Goal: Task Accomplishment & Management: Manage account settings

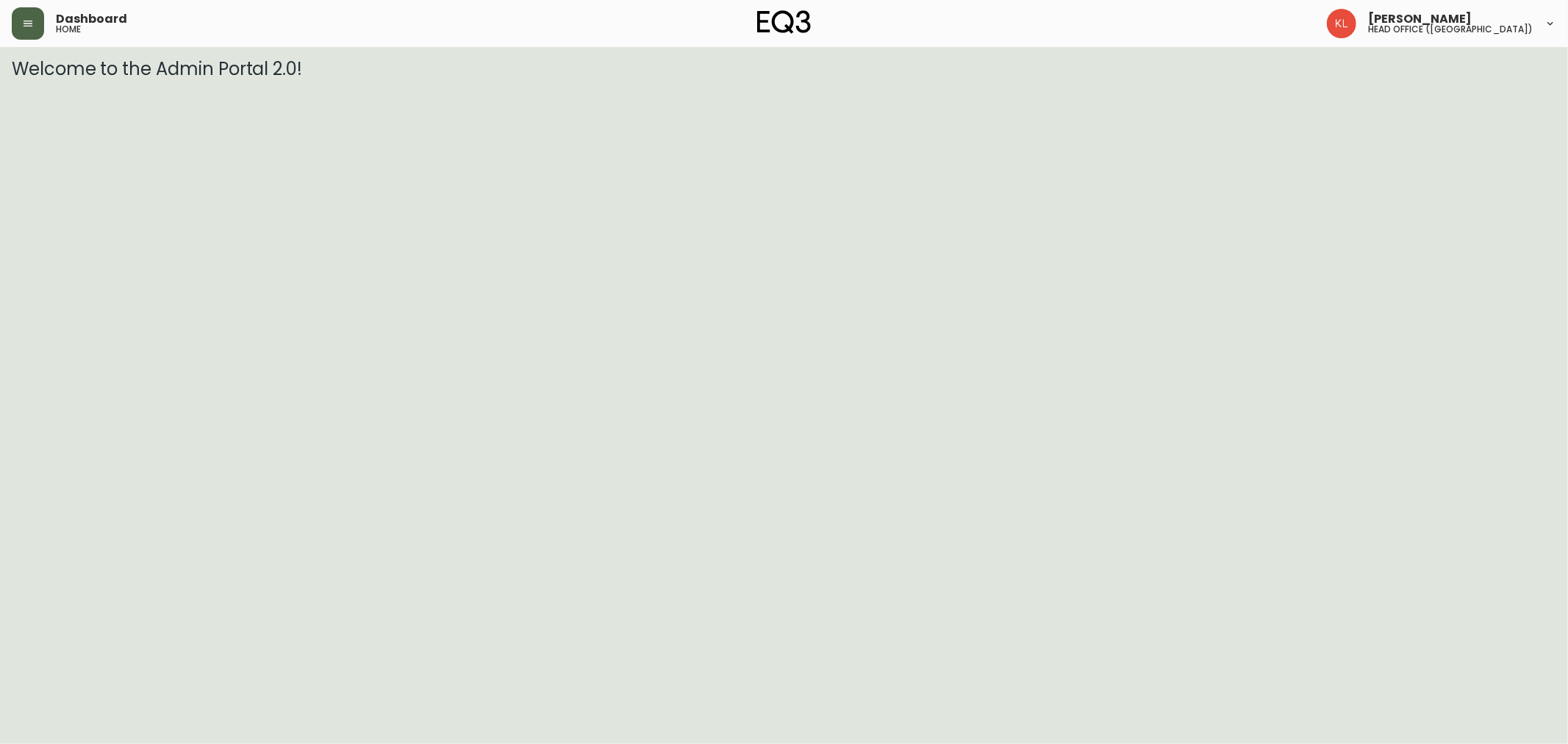
click at [28, 25] on icon "button" at bounding box center [29, 23] width 12 height 12
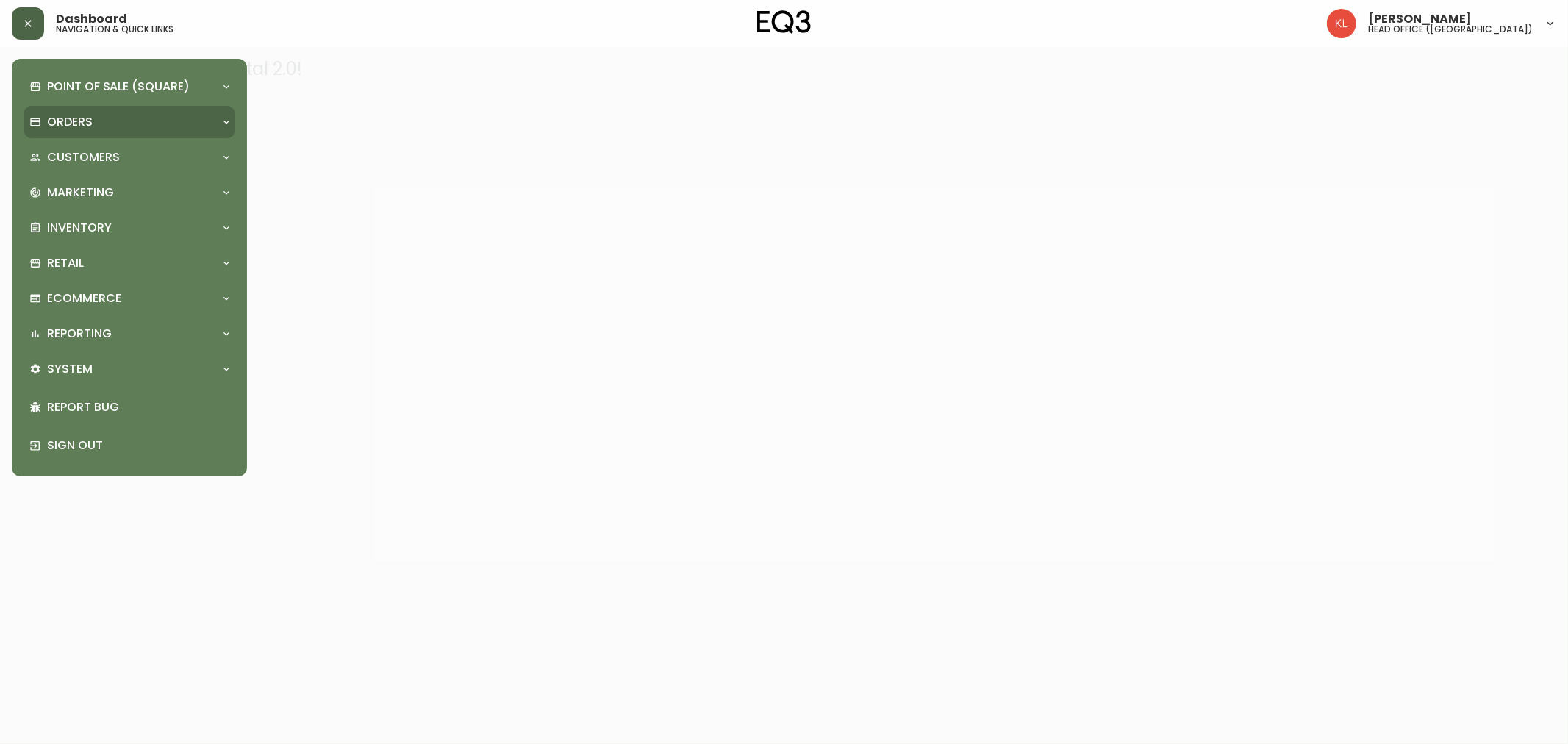
click at [74, 130] on div "Orders" at bounding box center [129, 121] width 212 height 32
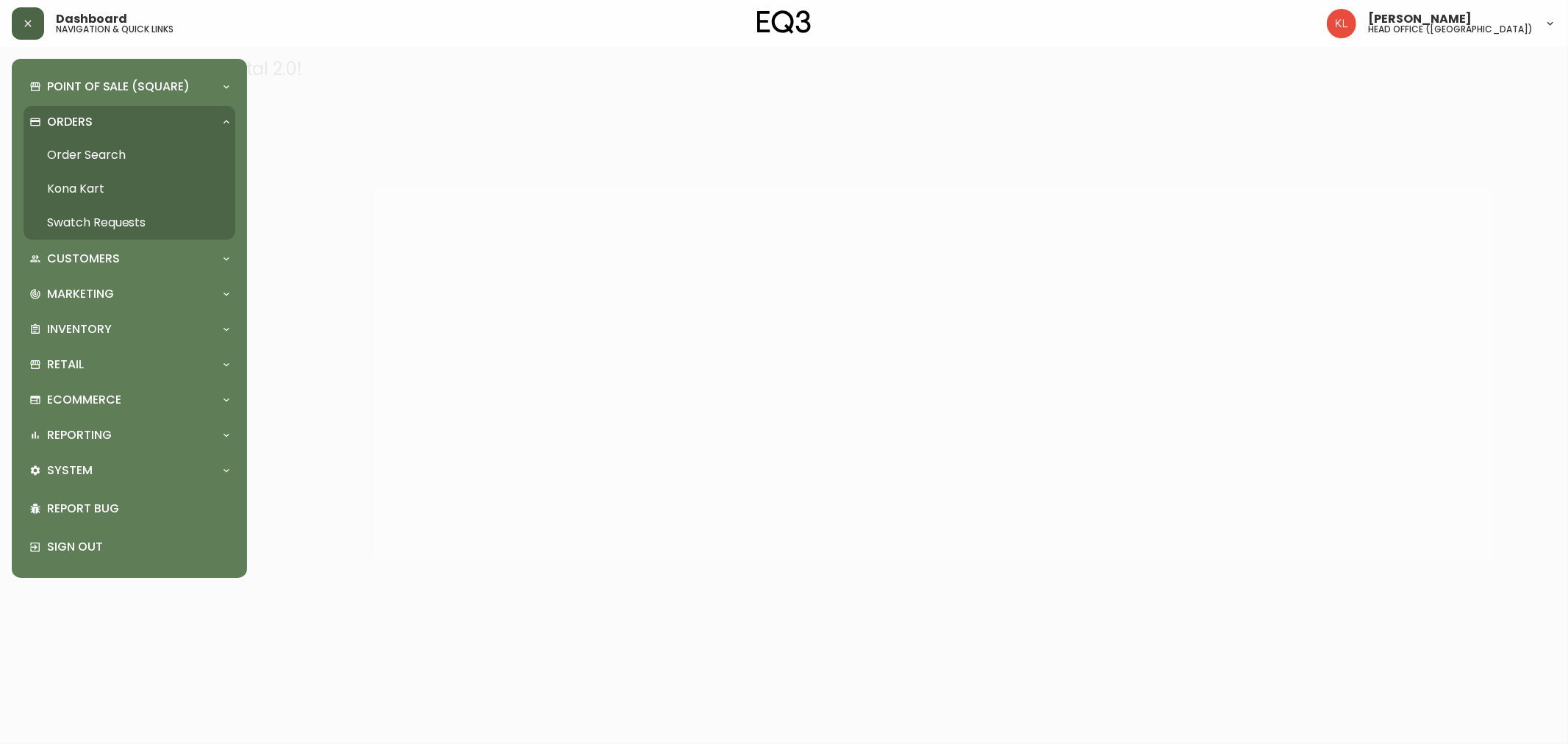
click at [103, 150] on link "Order Search" at bounding box center [129, 155] width 212 height 34
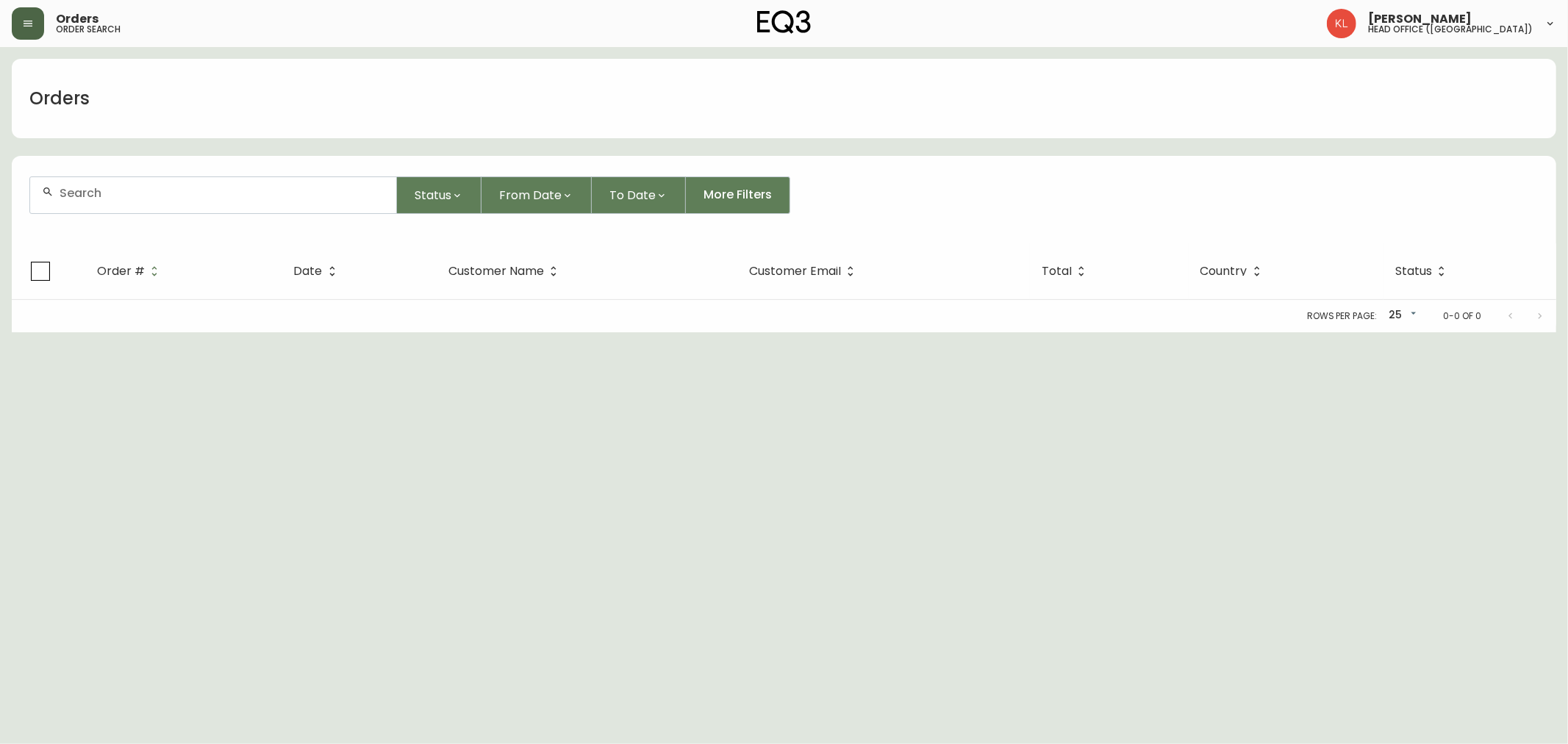
click at [118, 200] on div at bounding box center [214, 195] width 367 height 36
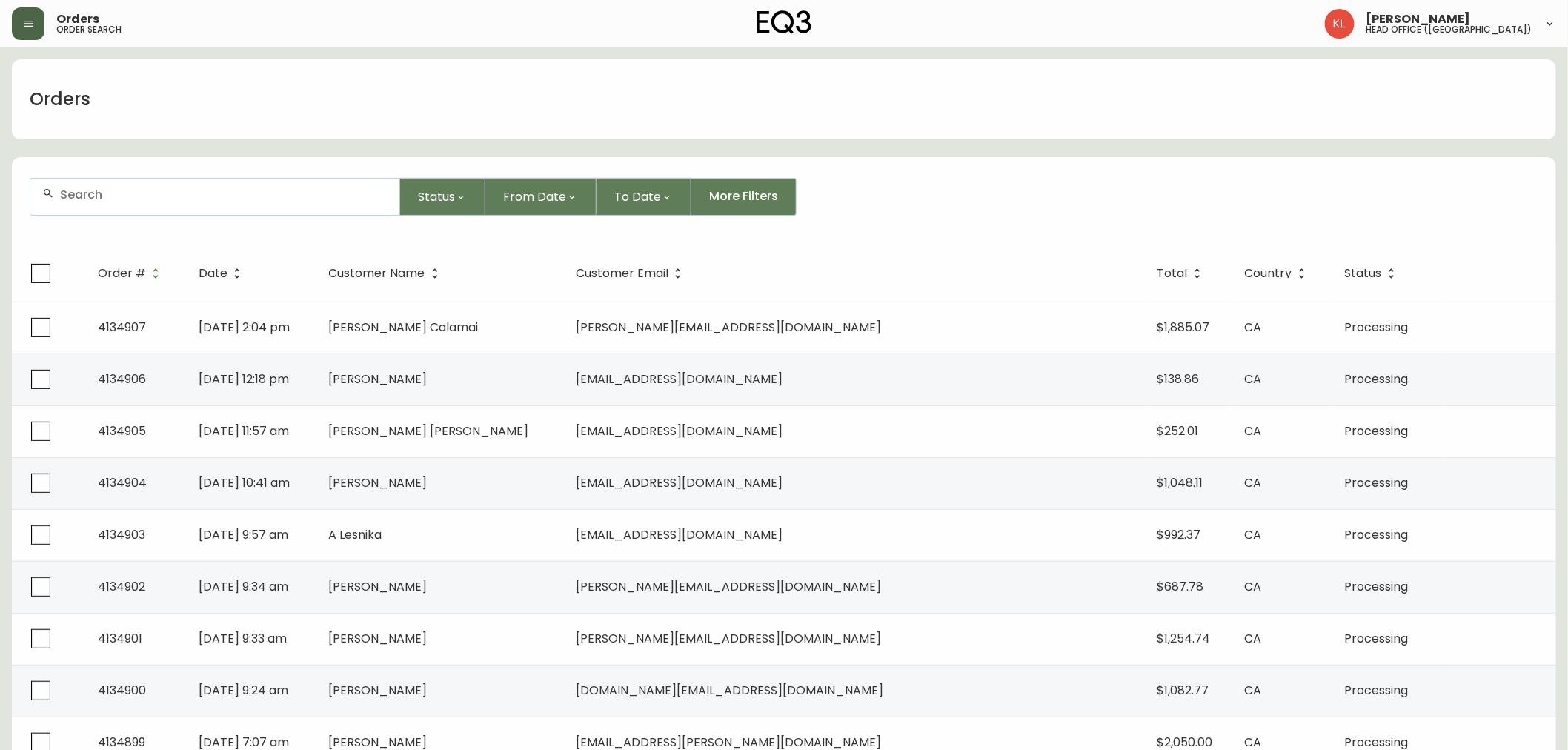
paste input "bdouglas312@outlook.com"
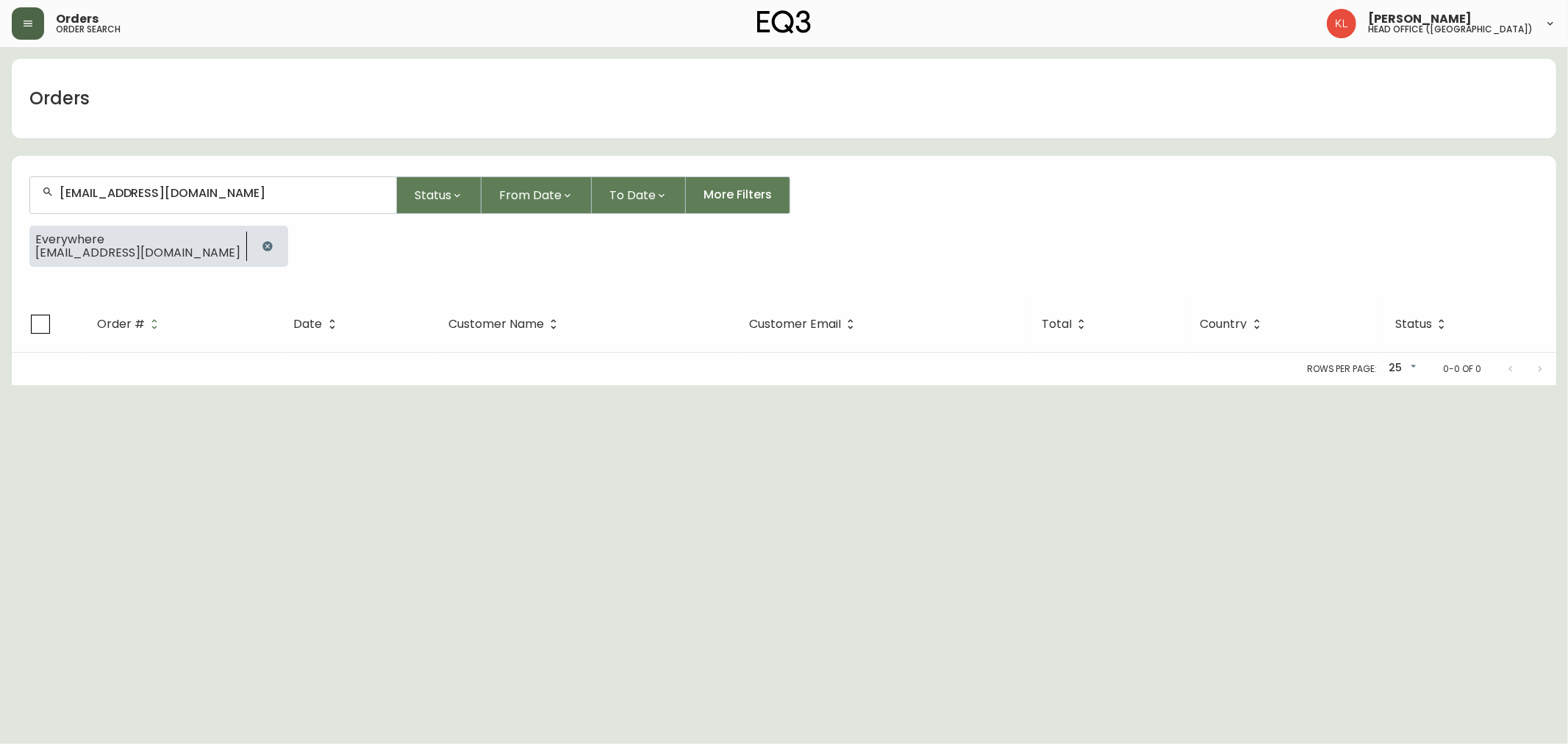
drag, startPoint x: 271, startPoint y: 203, endPoint x: 0, endPoint y: 184, distance: 271.7
click at [0, 185] on main "Orders bdouglas312@outlook.com Status From Date To Date More Filters Everywhere…" at bounding box center [784, 215] width 1568 height 338
click at [116, 194] on input "bdouglas312@outlook.com" at bounding box center [222, 193] width 325 height 14
drag, startPoint x: 116, startPoint y: 194, endPoint x: 299, endPoint y: 181, distance: 183.5
click at [299, 180] on div "bdouglas312@outlook.com" at bounding box center [214, 195] width 367 height 36
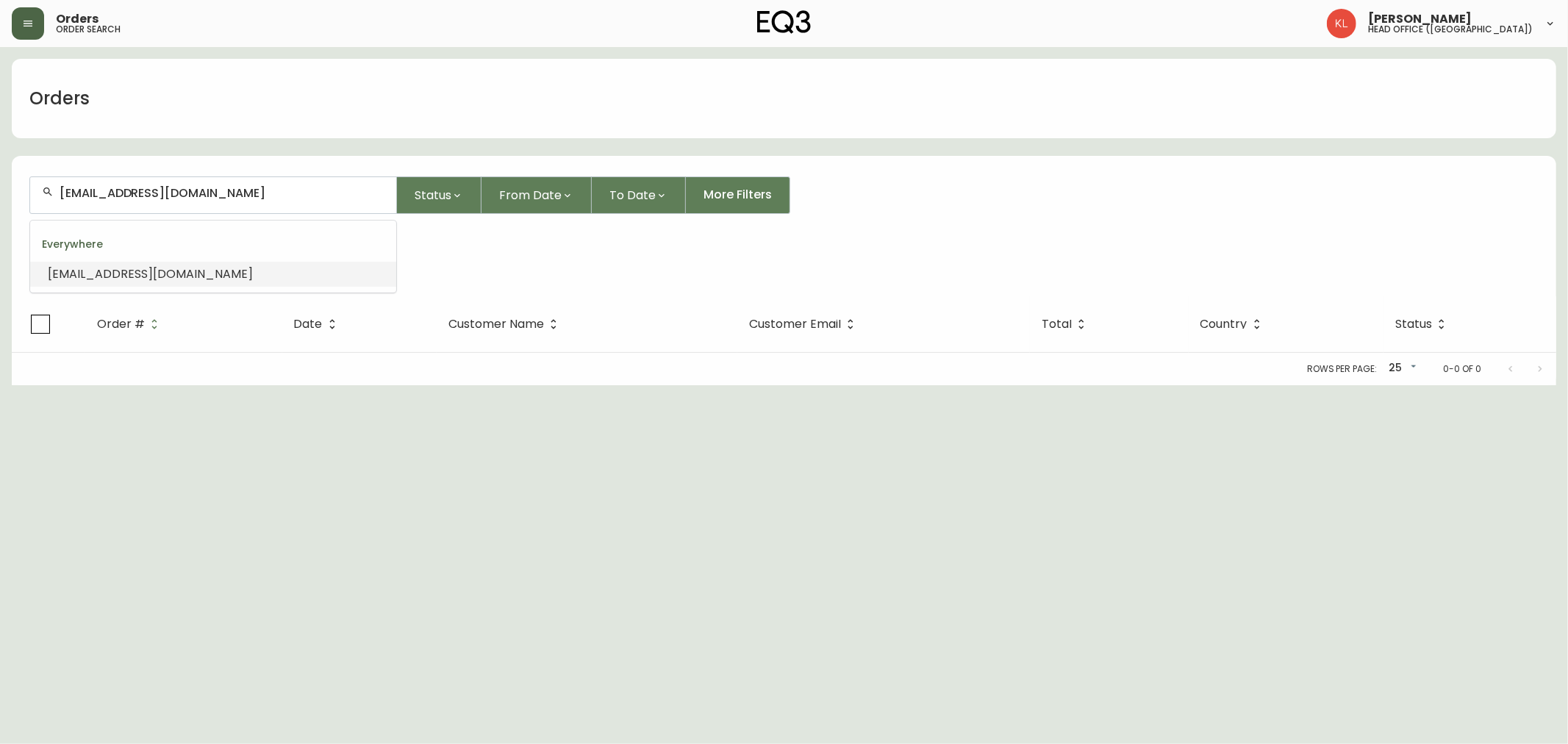
paste input "4134688"
type input "4134688"
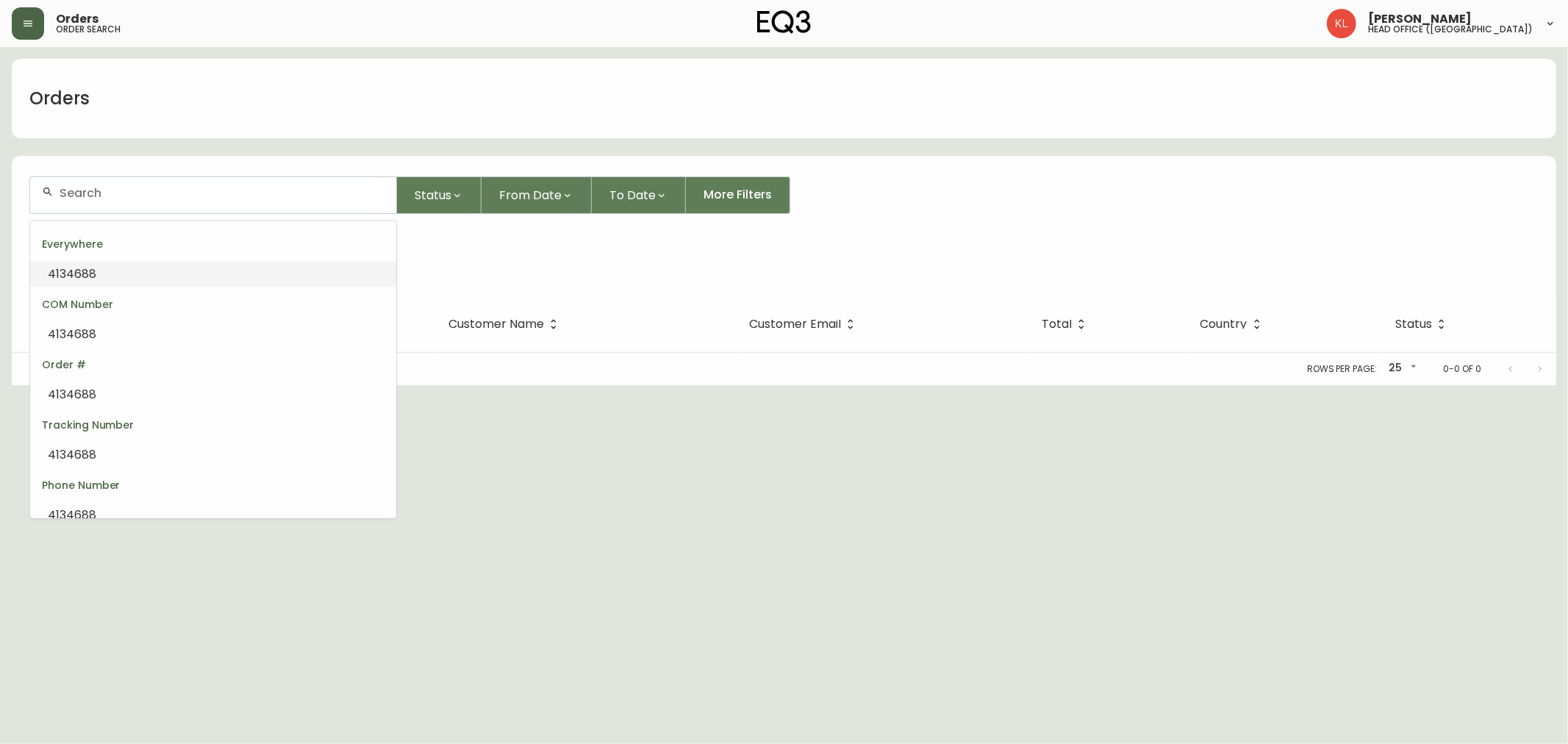
click at [239, 268] on li "4134688" at bounding box center [214, 274] width 367 height 25
type input "4134688"
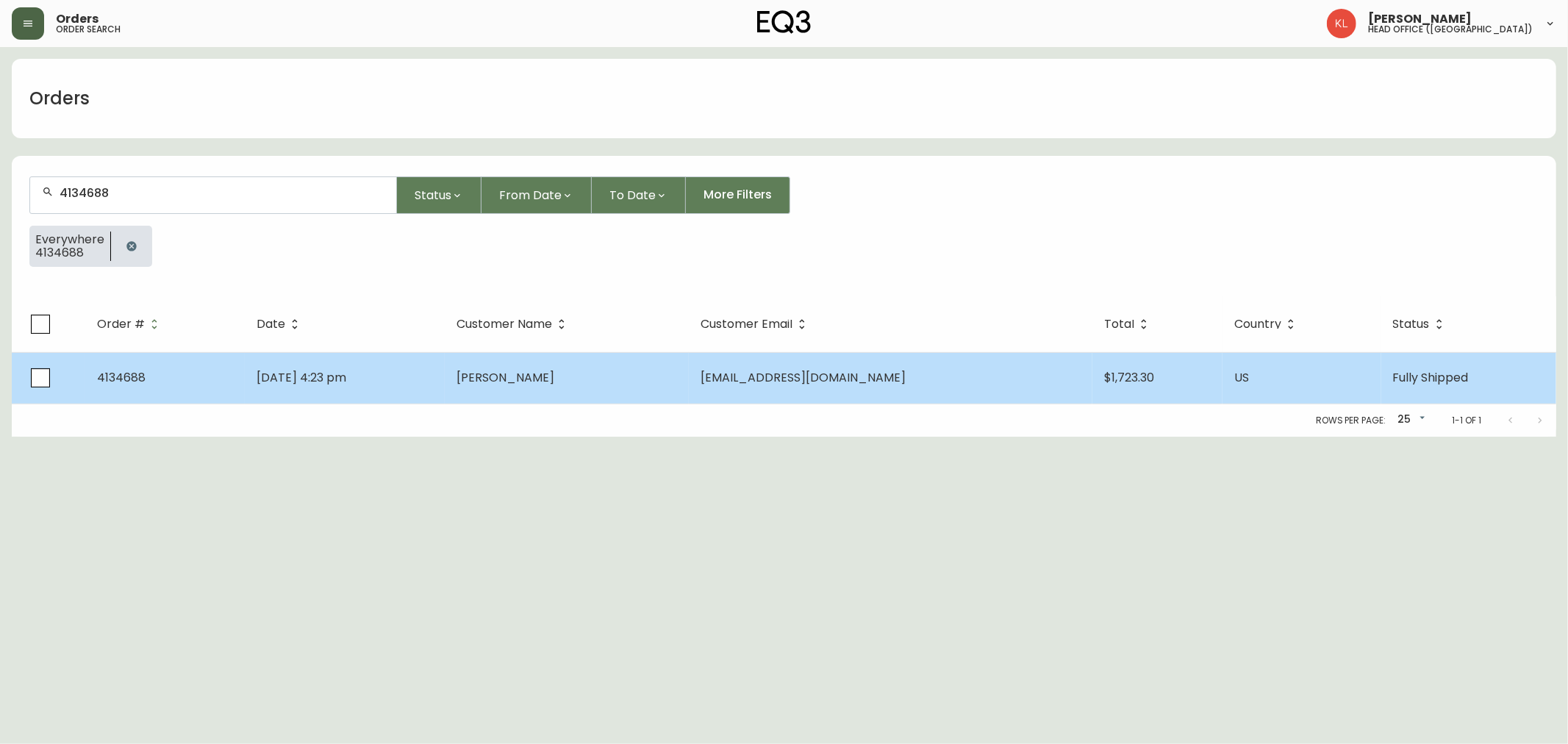
click at [575, 390] on td "James Wade" at bounding box center [567, 378] width 244 height 52
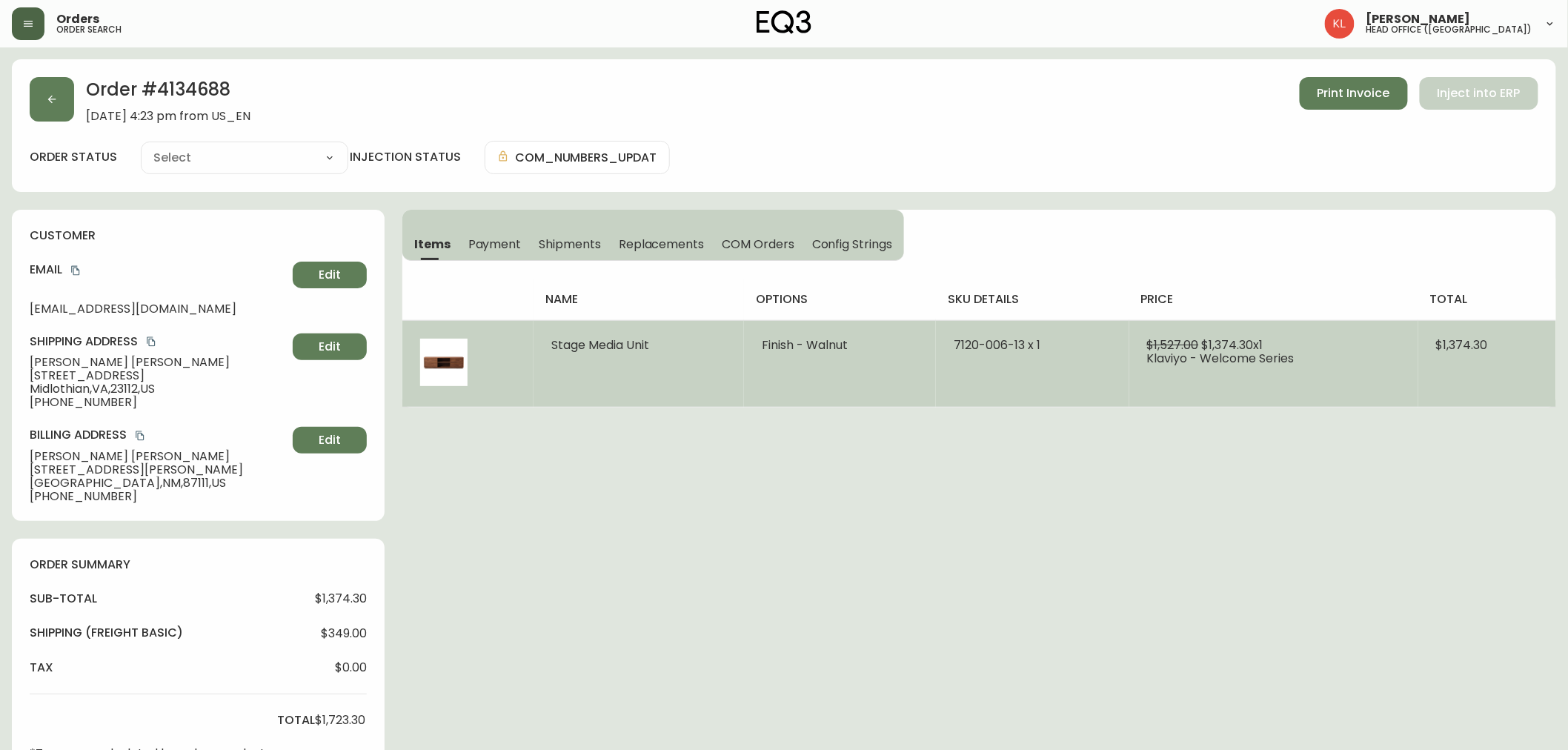
type input "Fully Shipped"
select select "FULLY_SHIPPED"
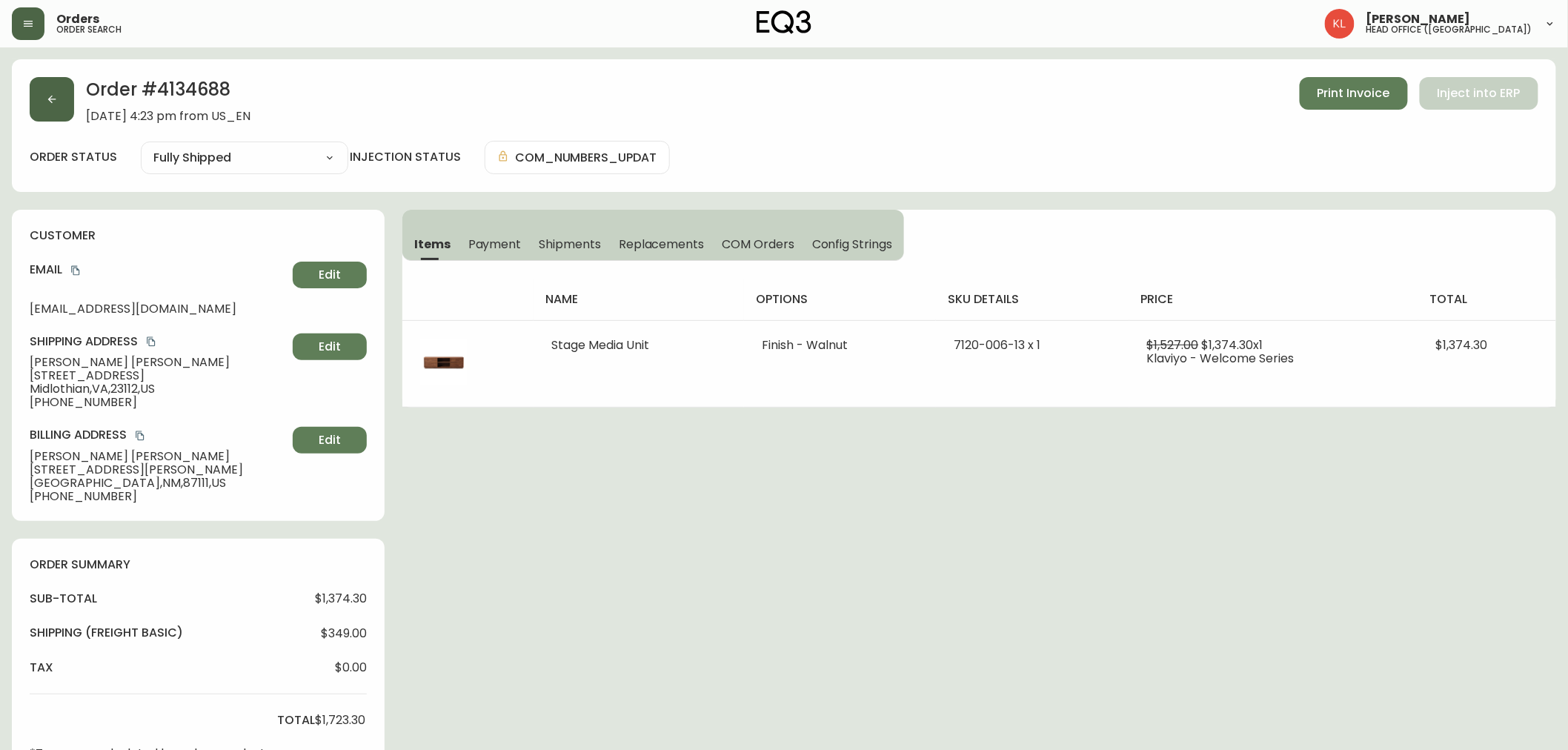
click at [49, 100] on icon "button" at bounding box center [51, 99] width 8 height 8
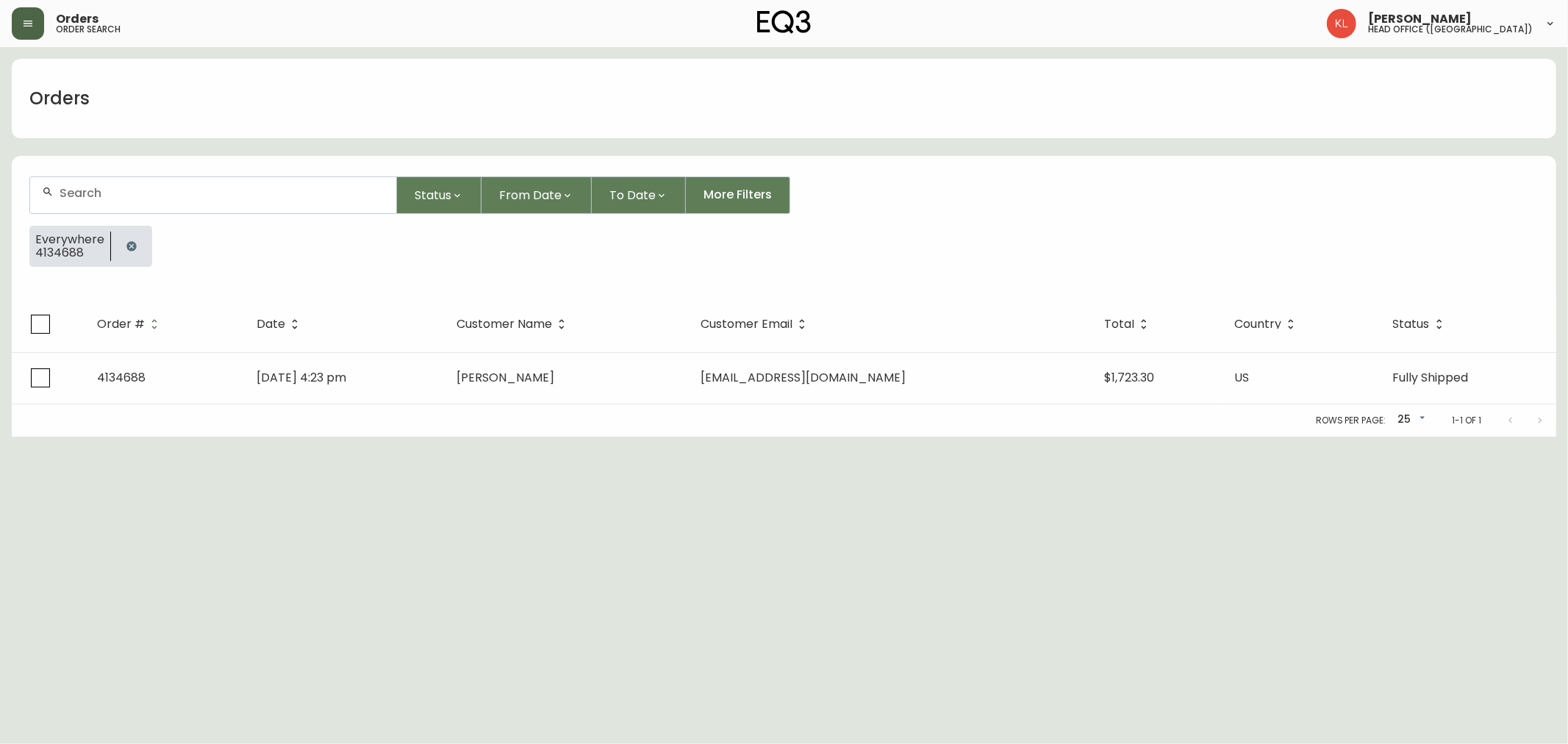
drag, startPoint x: 132, startPoint y: 261, endPoint x: 132, endPoint y: 247, distance: 14.0
click at [132, 258] on div at bounding box center [131, 246] width 41 height 41
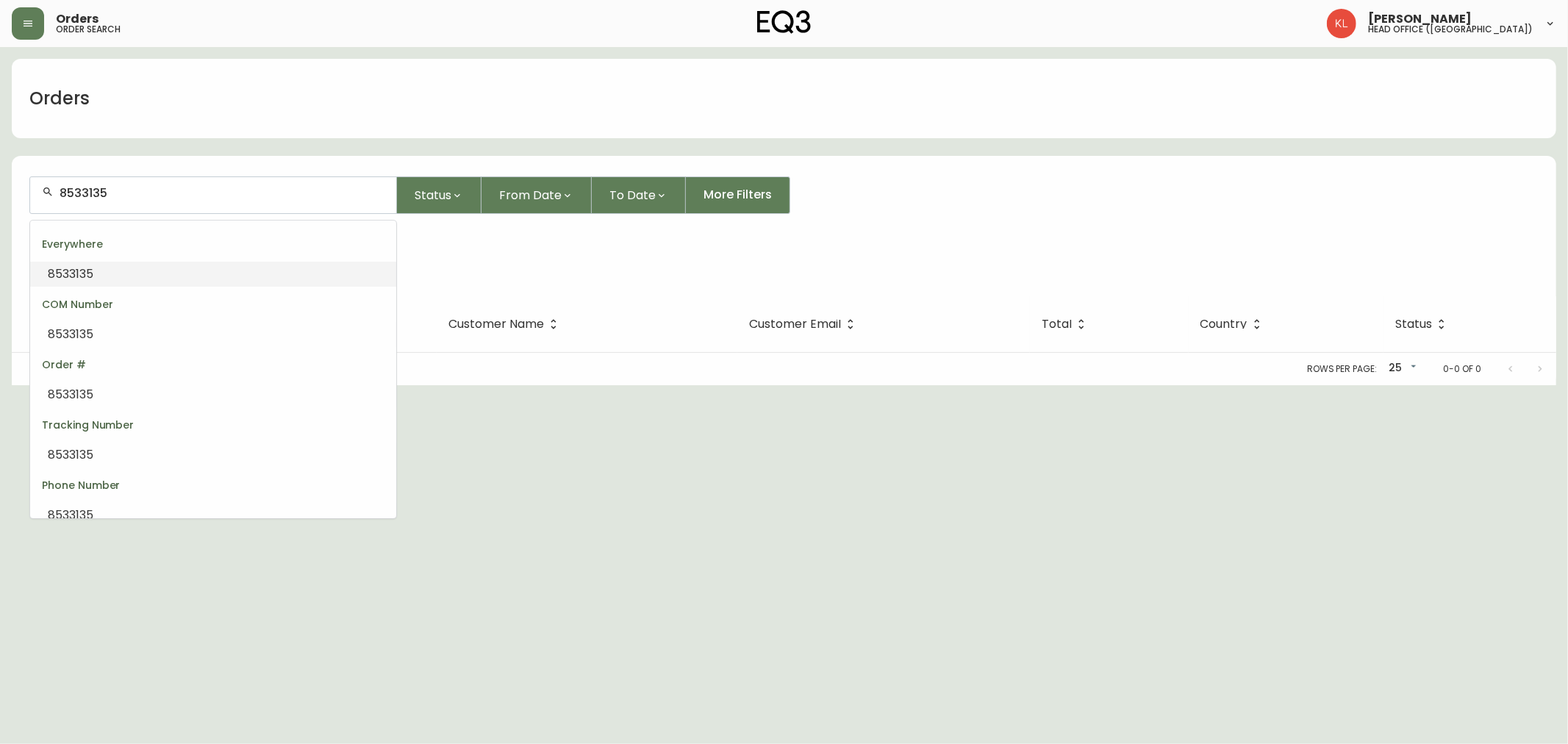
drag, startPoint x: 251, startPoint y: 195, endPoint x: 0, endPoint y: 189, distance: 251.1
click at [0, 189] on main "Orders 8533135 Status From Date To Date More Filters Everywhere 8533135 Order #…" at bounding box center [784, 215] width 1568 height 338
paste input "[PHONE_NUMBER]"
type input "[PHONE_NUMBER]"
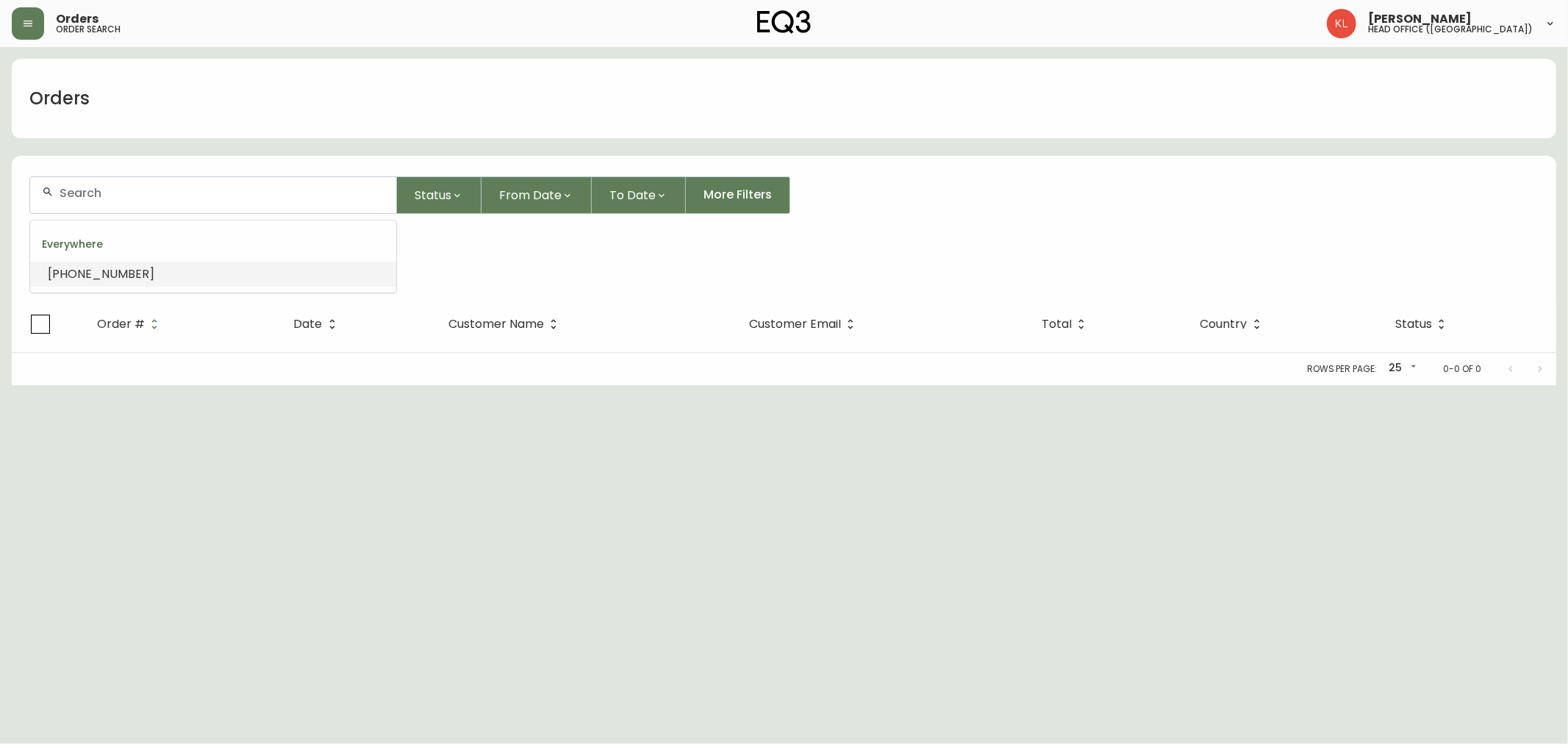
click at [135, 267] on li "[PHONE_NUMBER]" at bounding box center [214, 274] width 367 height 25
click at [108, 193] on input "[PHONE_NUMBER]" at bounding box center [222, 193] width 325 height 14
type input "[PHONE_NUMBER]"
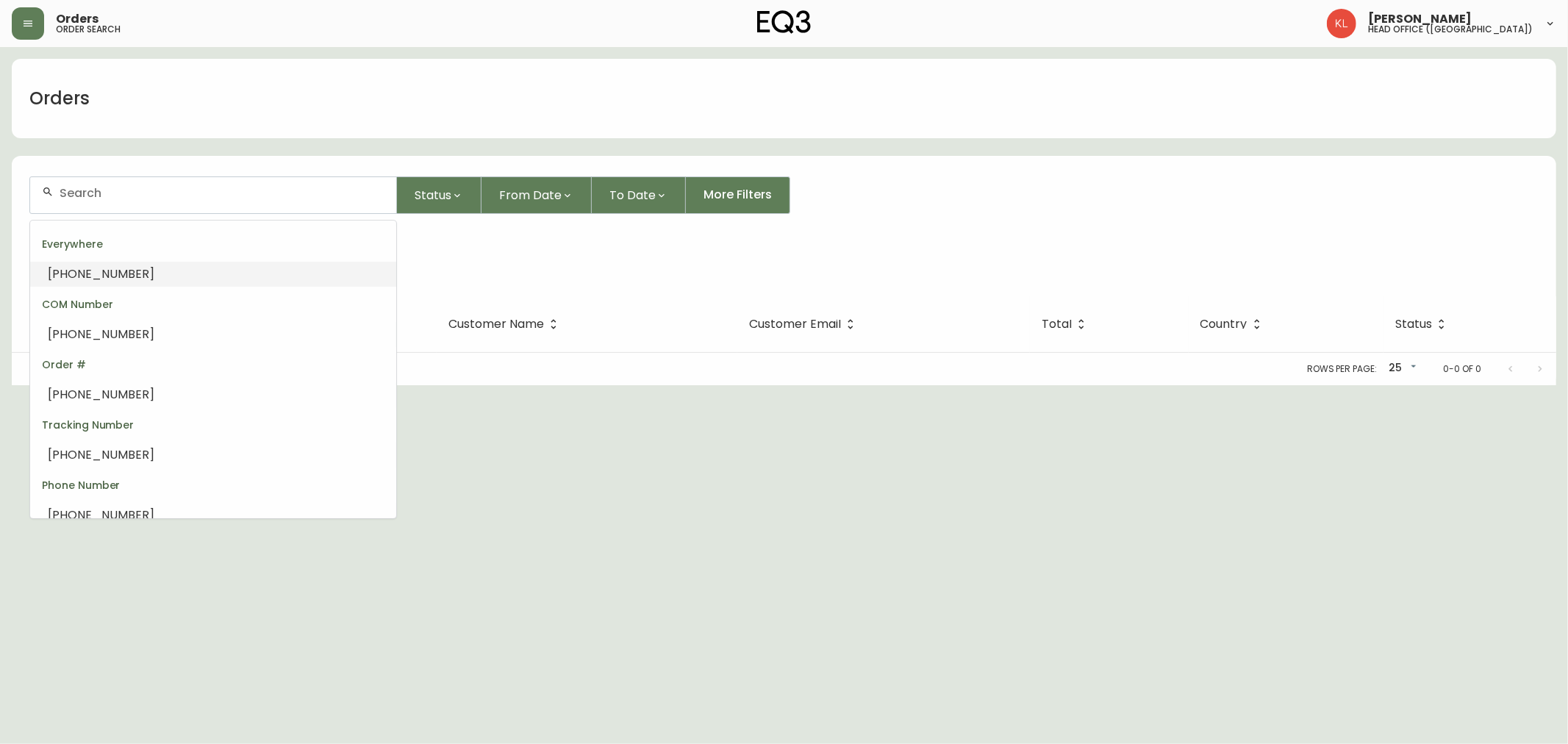
click at [75, 267] on span "[PHONE_NUMBER]" at bounding box center [100, 274] width 106 height 17
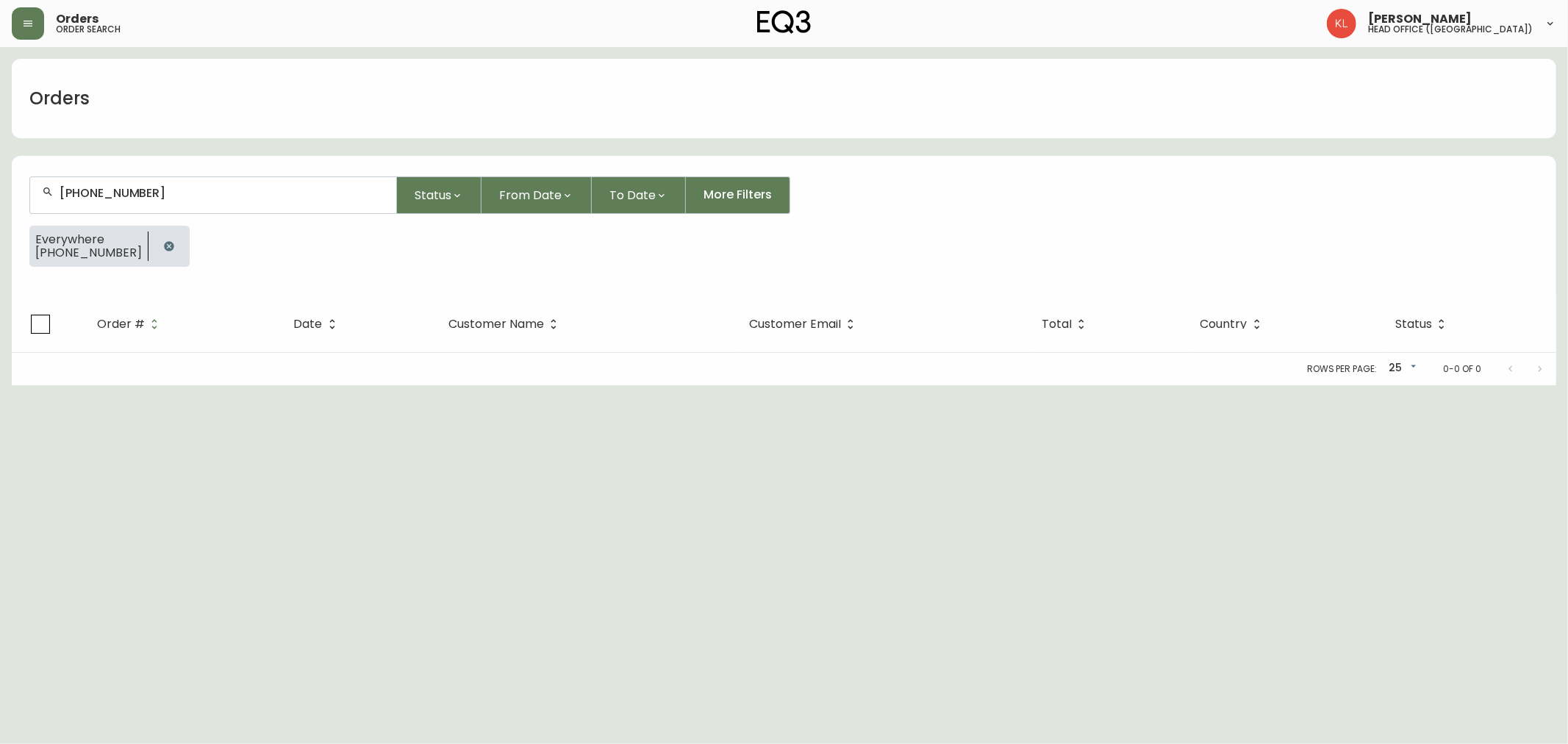
click at [86, 182] on div "[PHONE_NUMBER]" at bounding box center [214, 195] width 367 height 36
click at [86, 191] on input "[PHONE_NUMBER]" at bounding box center [222, 193] width 325 height 14
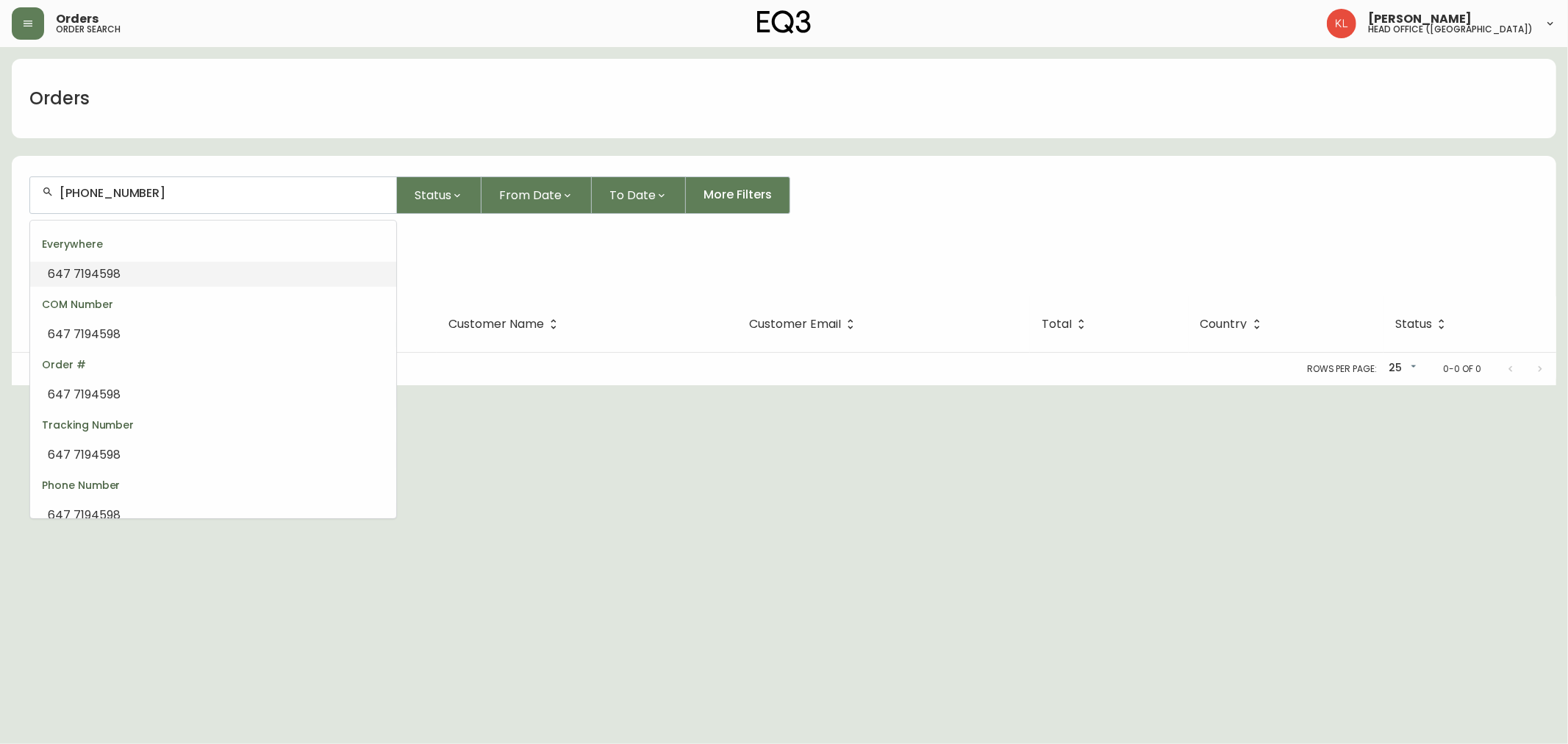
type input "6477194598"
click at [165, 273] on li "6477194598" at bounding box center [214, 274] width 367 height 25
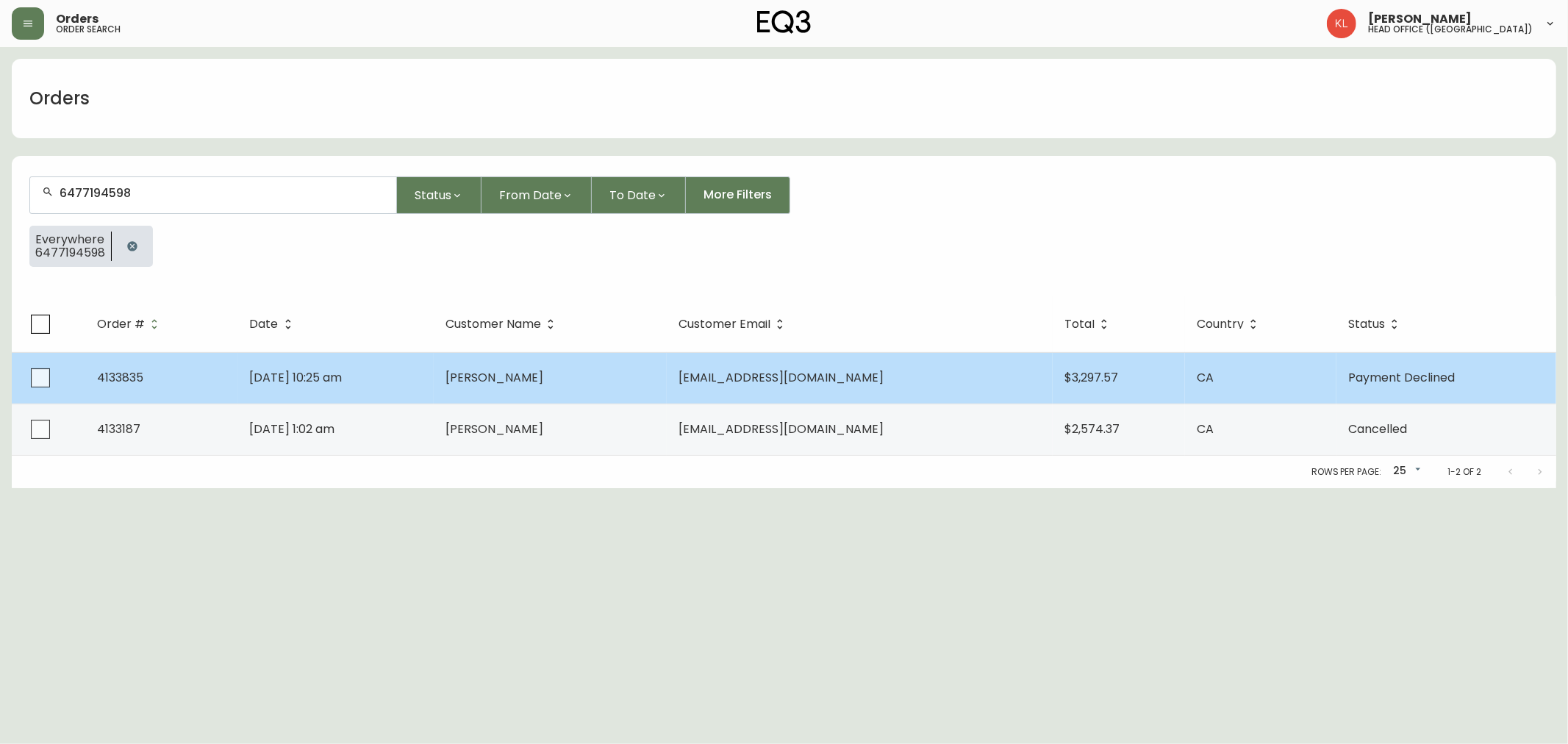
type input "6477194598"
click at [505, 362] on td "[PERSON_NAME]" at bounding box center [551, 378] width 233 height 52
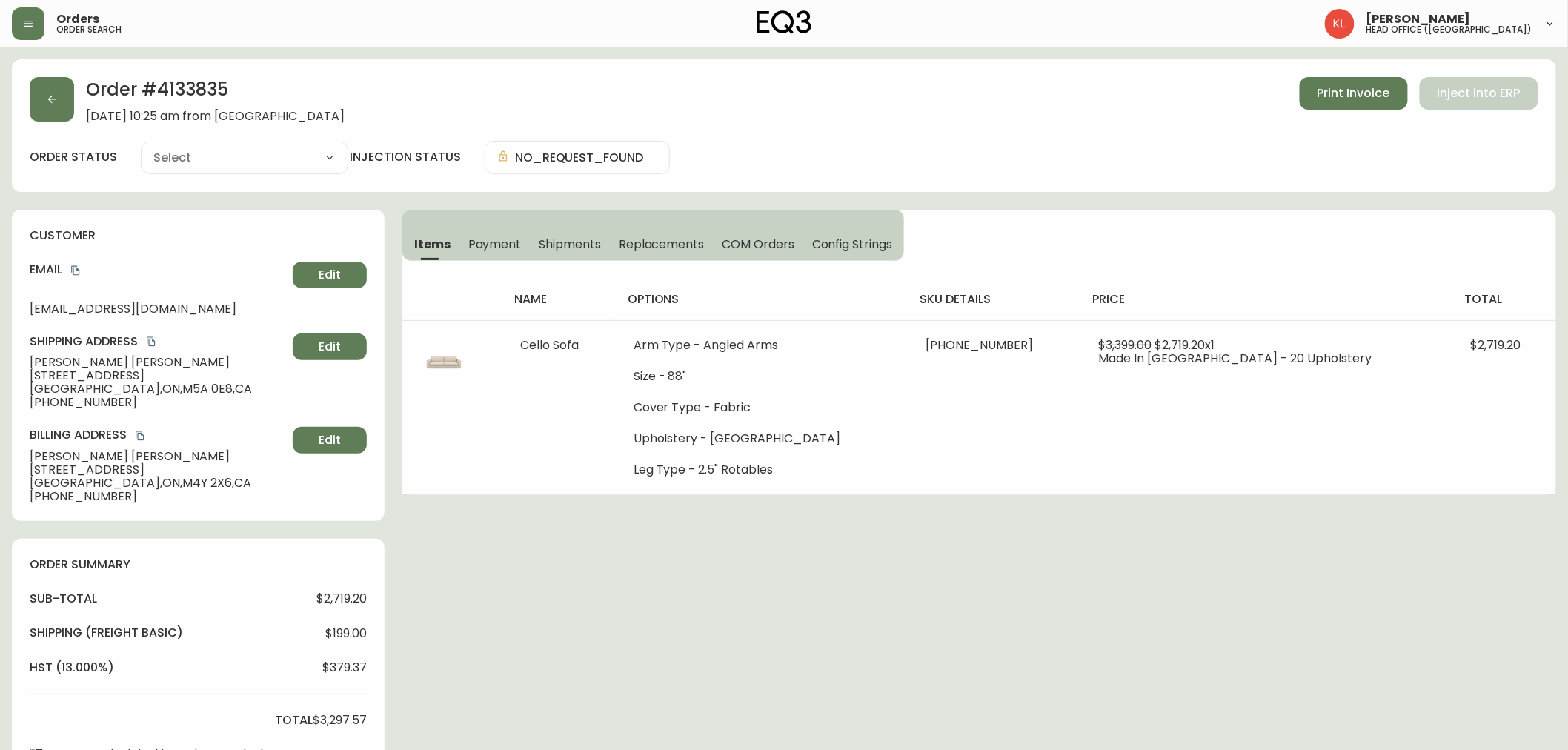
type input "Payment Declined"
select select "PAYMENT_DECLINED"
click at [490, 238] on span "Payment" at bounding box center [495, 244] width 53 height 16
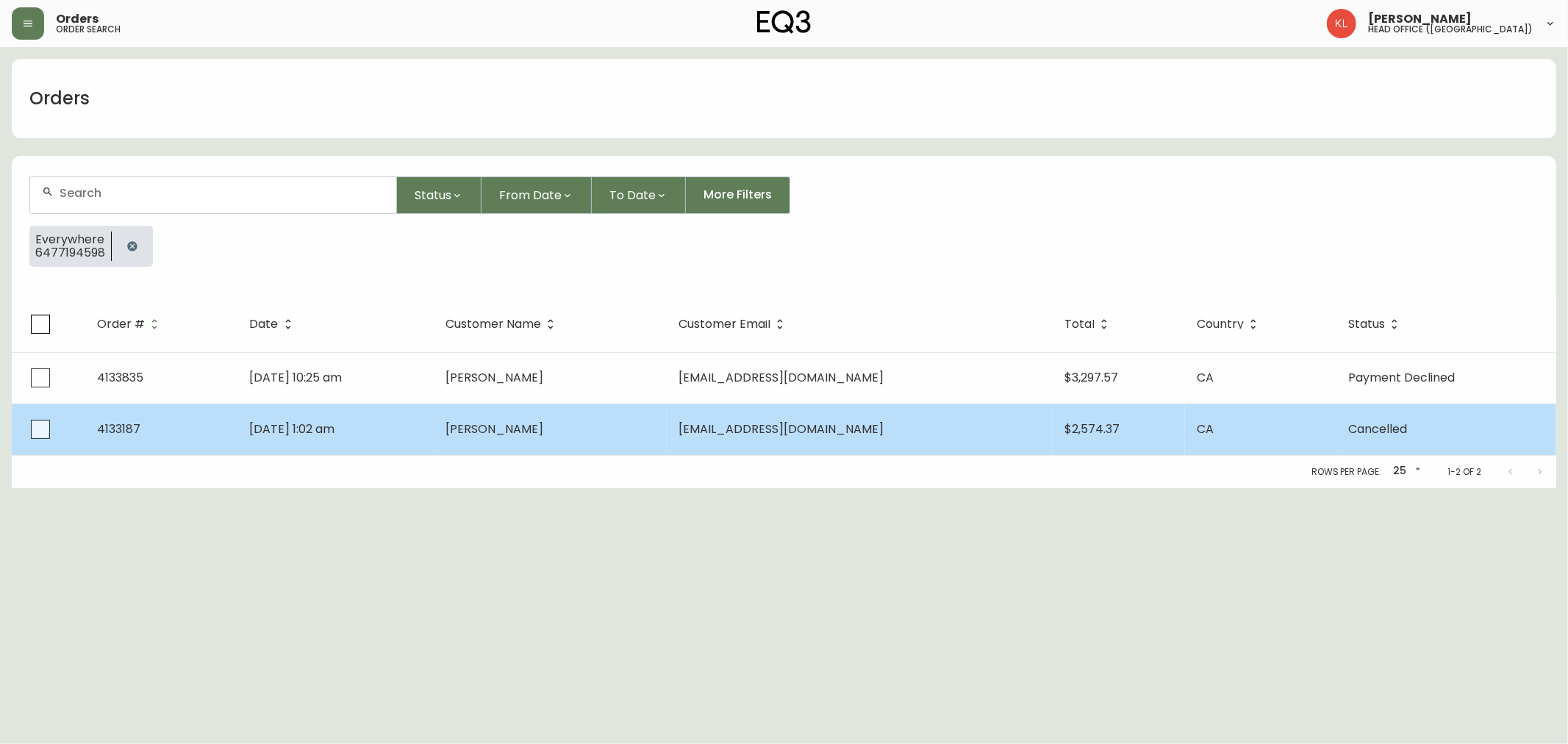
click at [435, 428] on td "[DATE] 1:02 am" at bounding box center [336, 429] width 196 height 52
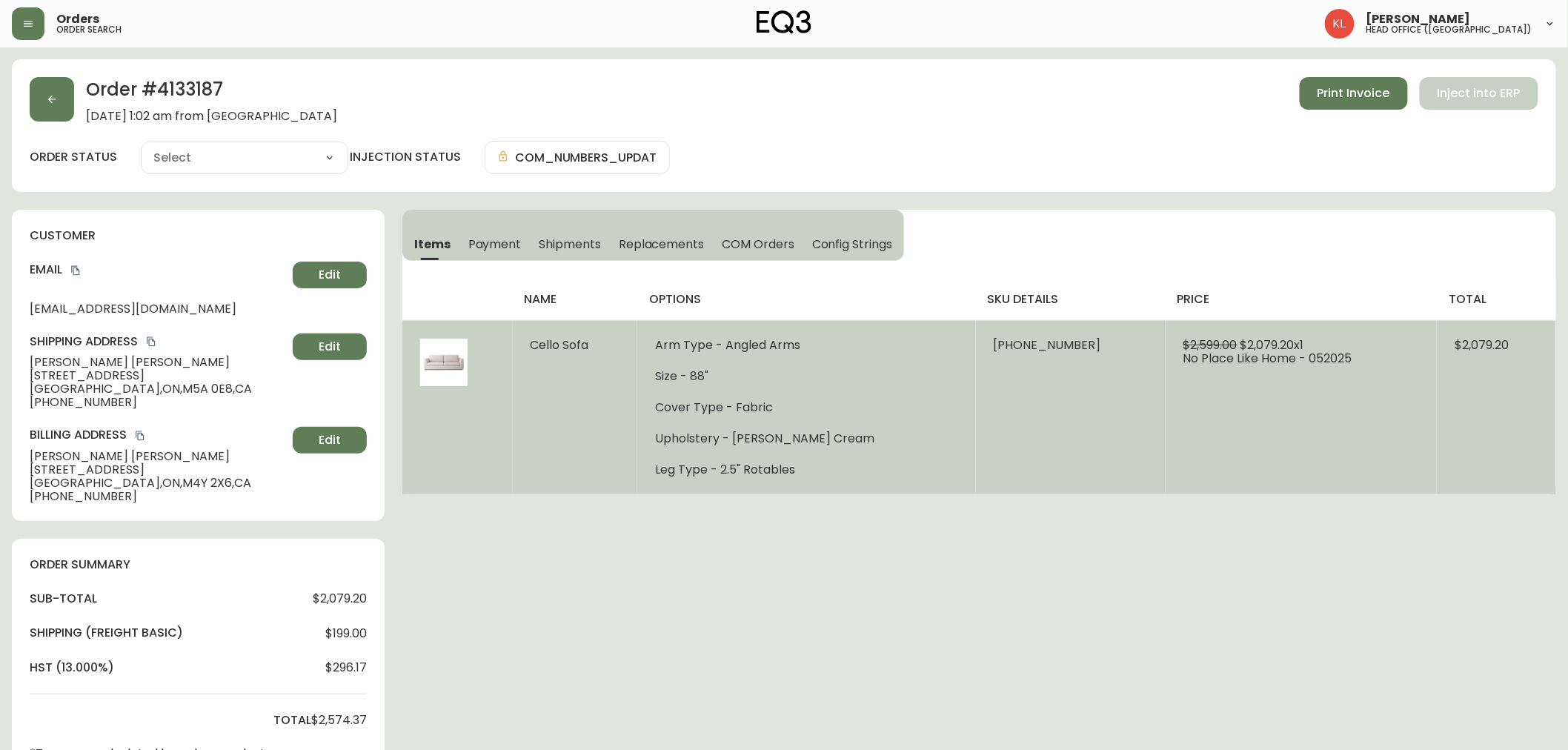
type input "Cancelled"
select select "CANCELLED"
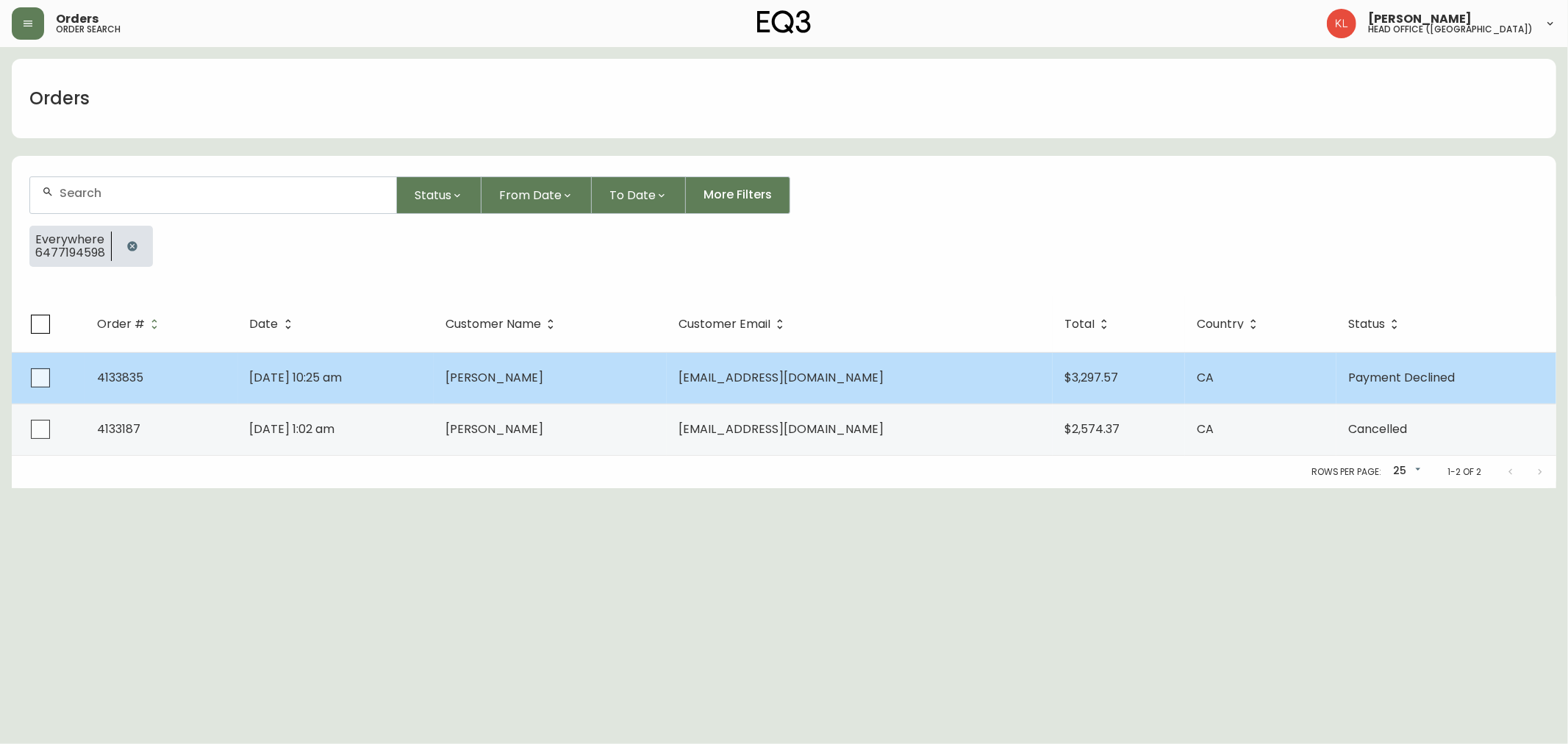
click at [265, 372] on span "[DATE] 10:25 am" at bounding box center [296, 378] width 92 height 17
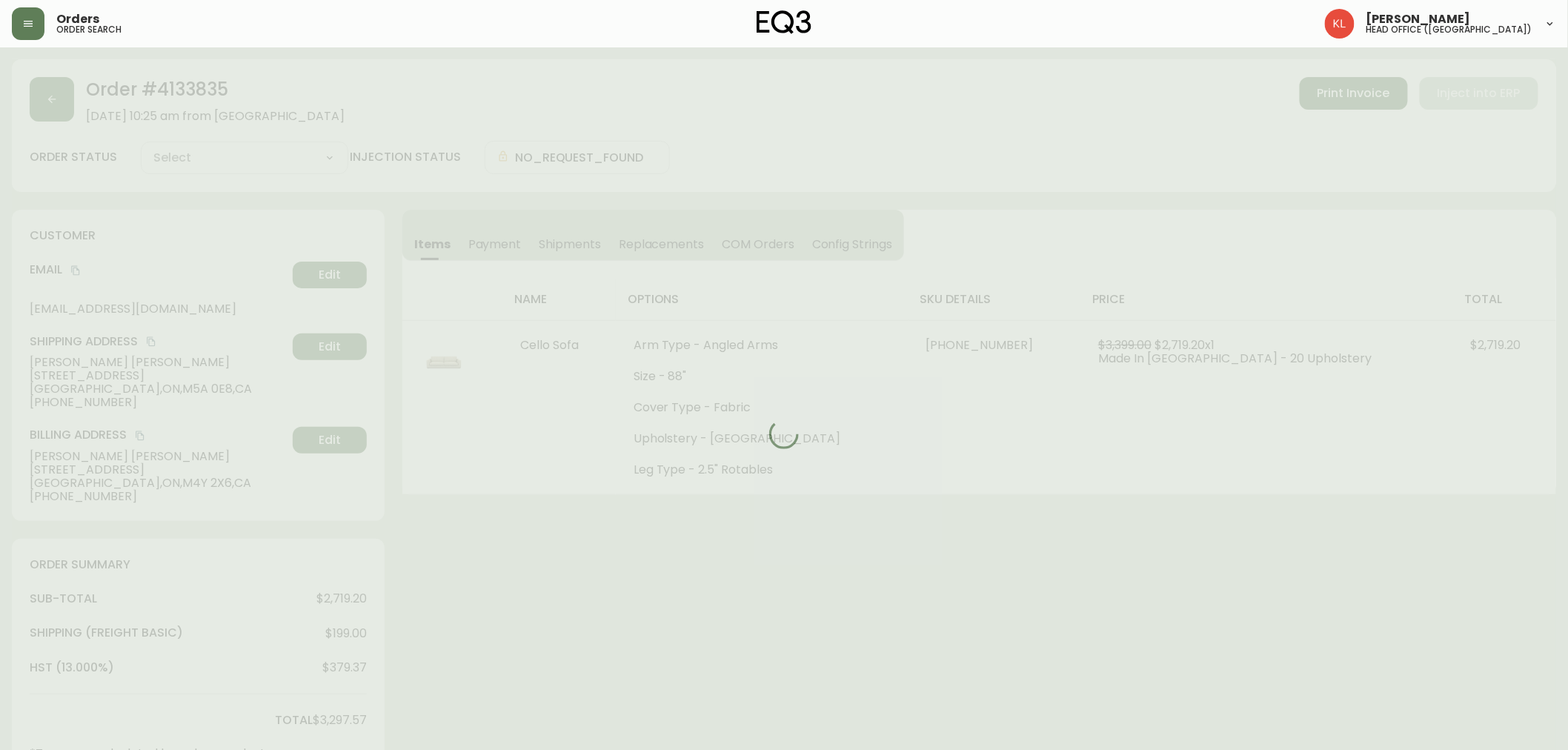
type input "Payment Declined"
select select "PAYMENT_DECLINED"
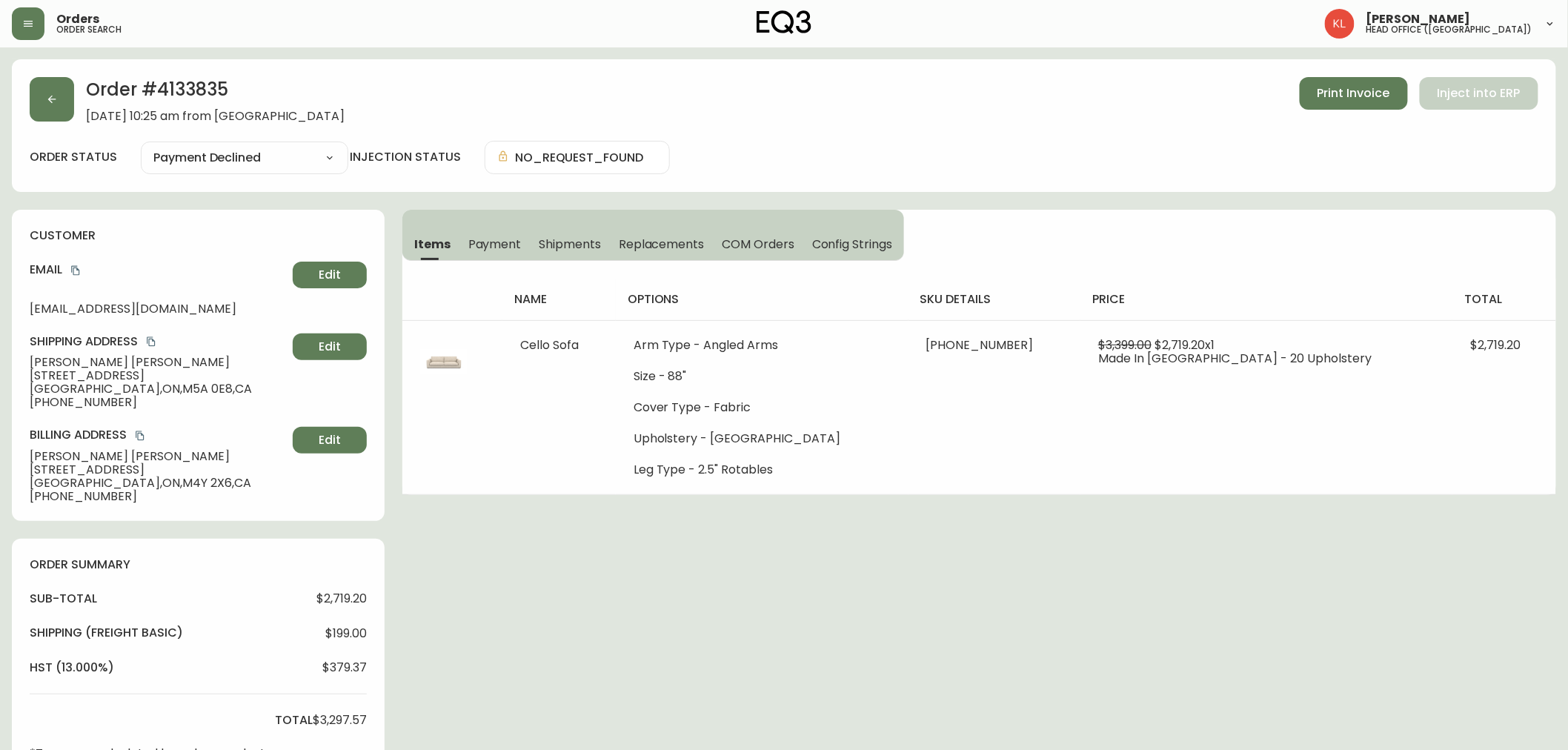
click at [487, 254] on button "Payment" at bounding box center [495, 243] width 71 height 32
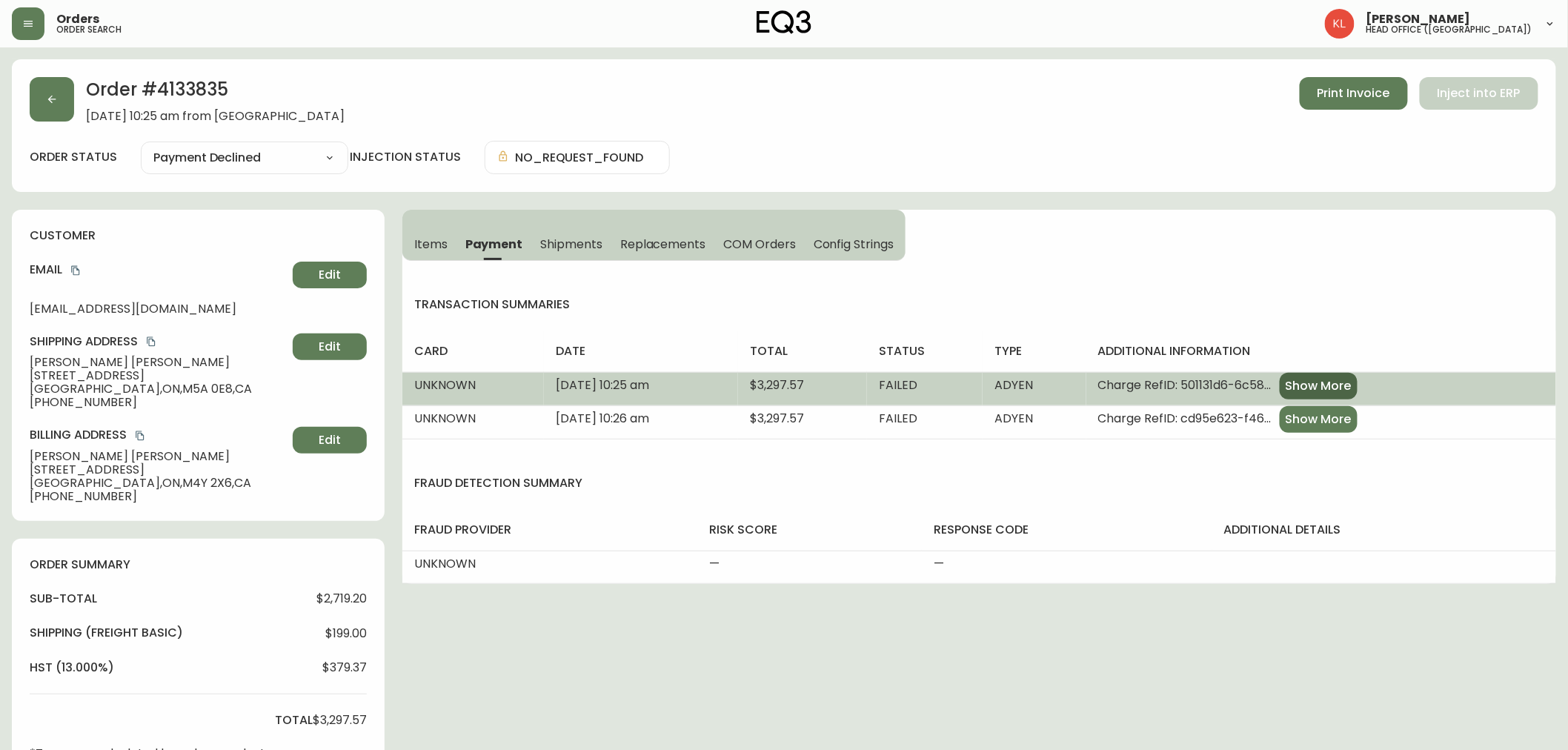
click at [1341, 389] on span "Show More" at bounding box center [1319, 386] width 66 height 17
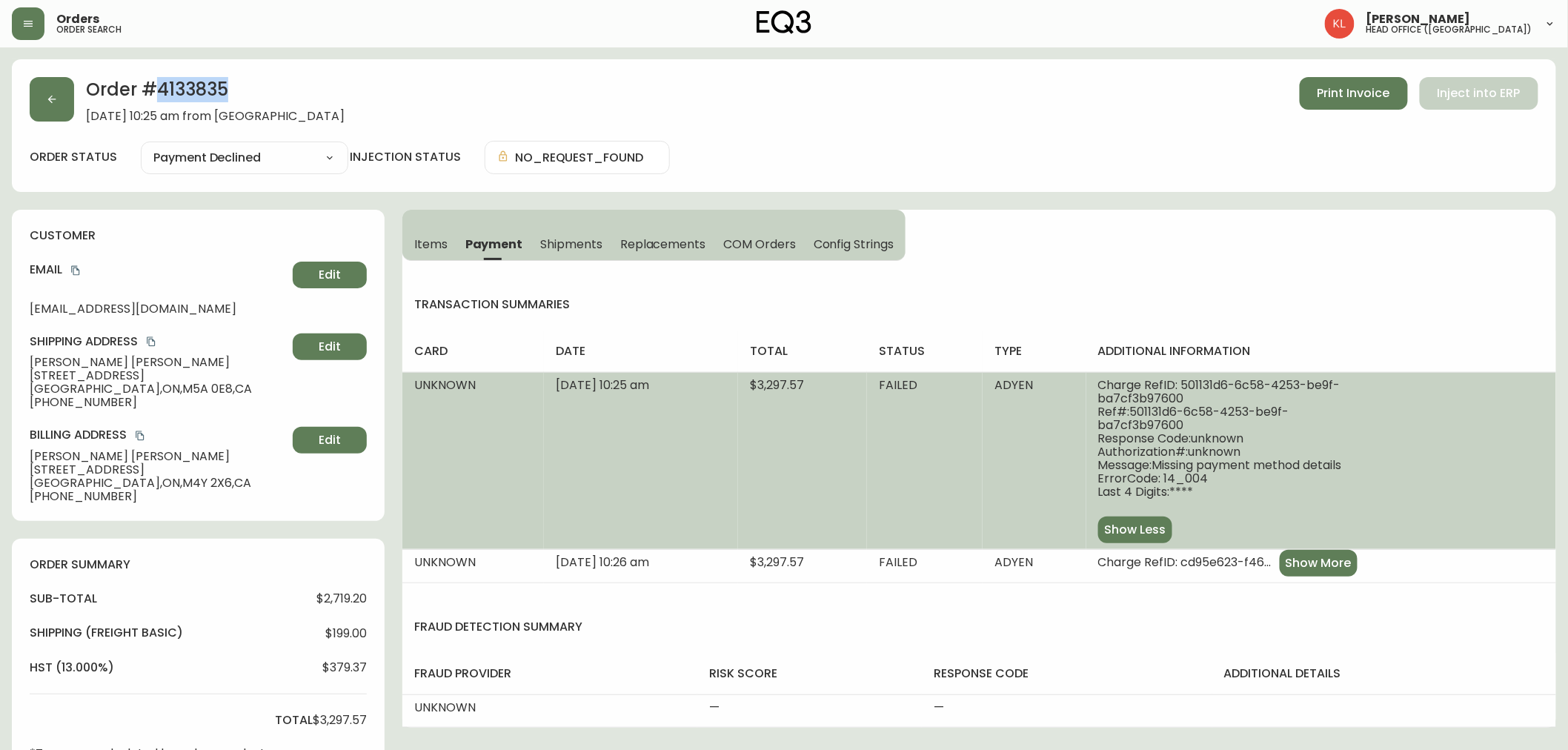
drag, startPoint x: 240, startPoint y: 98, endPoint x: 156, endPoint y: 84, distance: 85.2
click at [156, 84] on h2 "Order # 4133835" at bounding box center [215, 92] width 259 height 32
copy h2 "4133835"
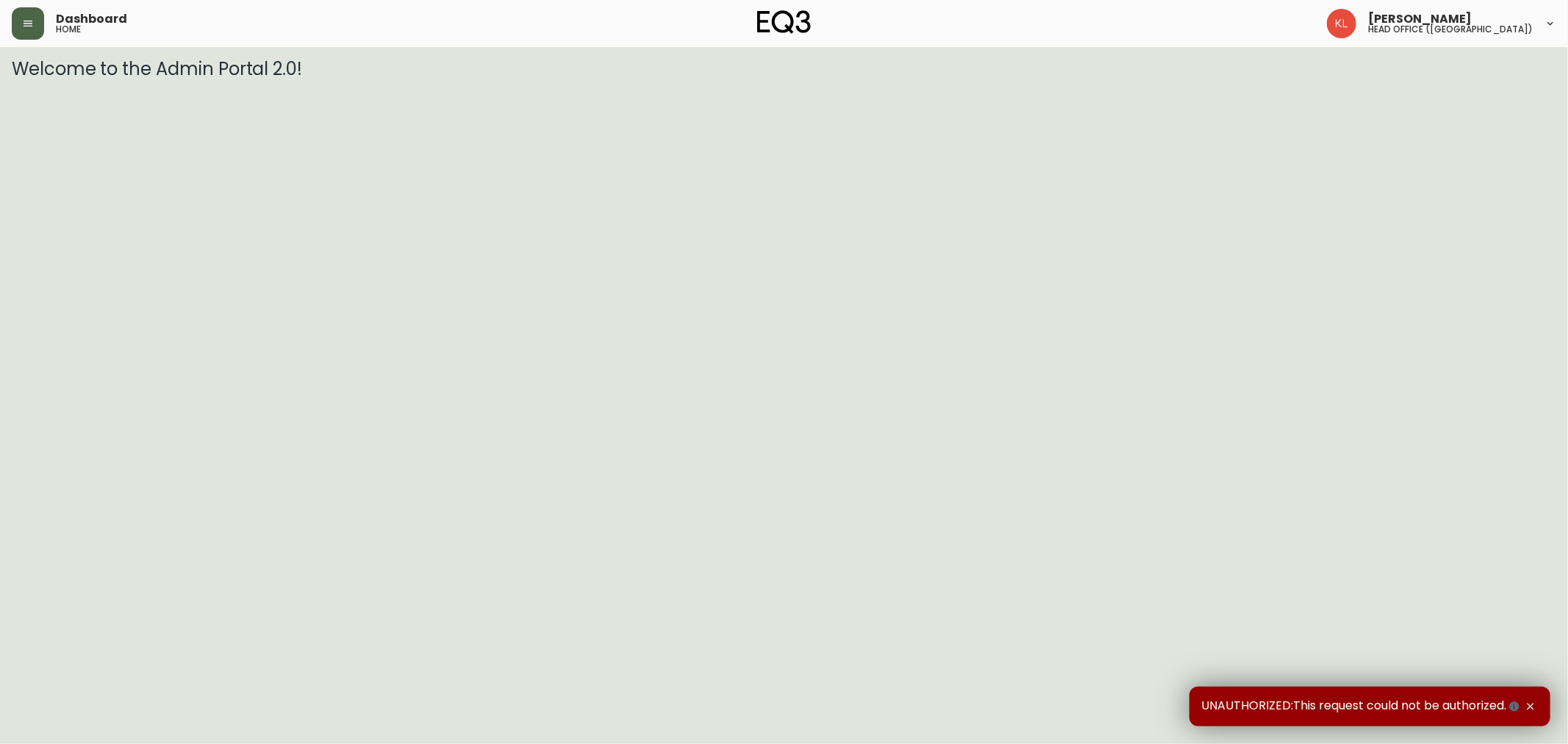
click at [28, 28] on icon "button" at bounding box center [29, 23] width 12 height 12
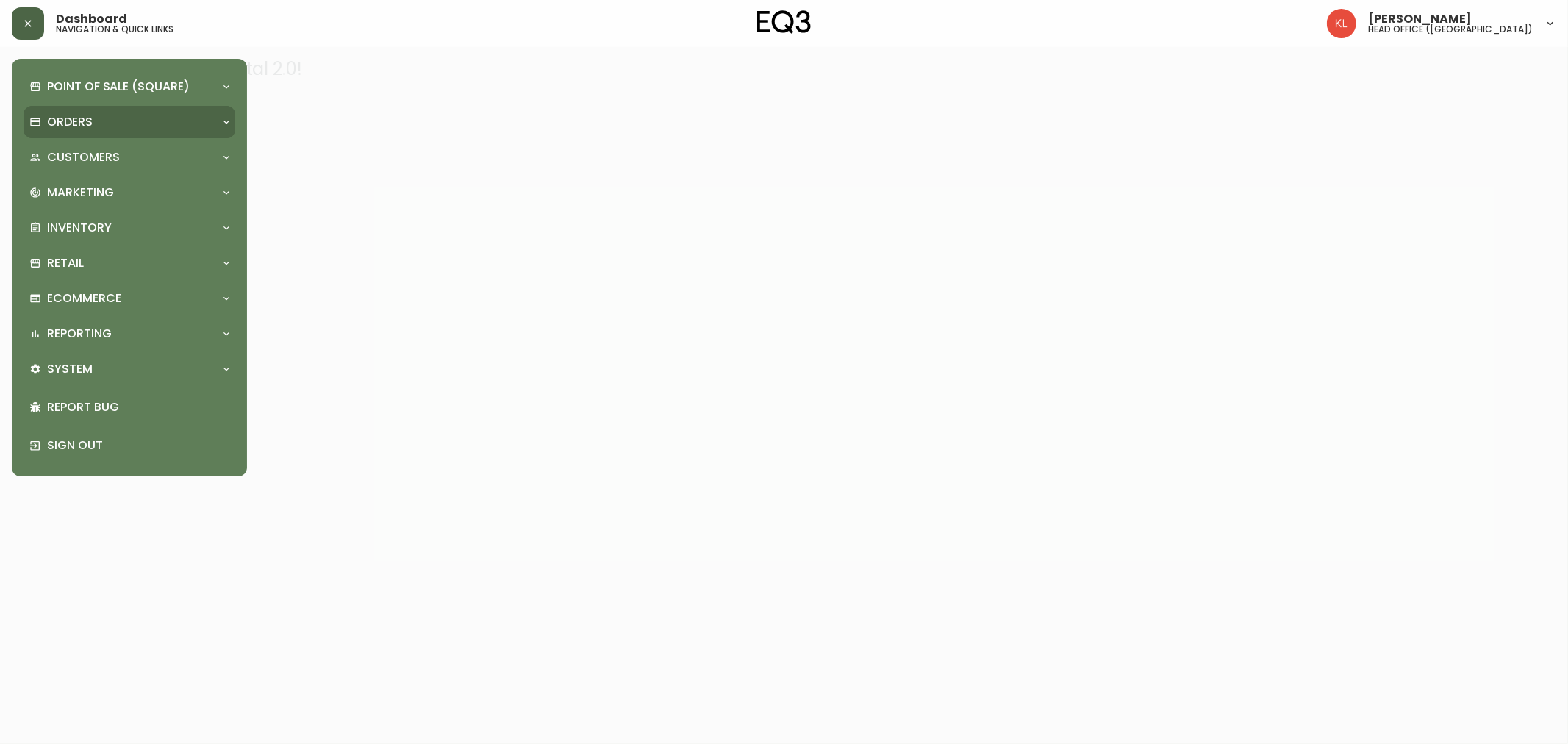
click at [98, 127] on div "Orders" at bounding box center [122, 122] width 185 height 16
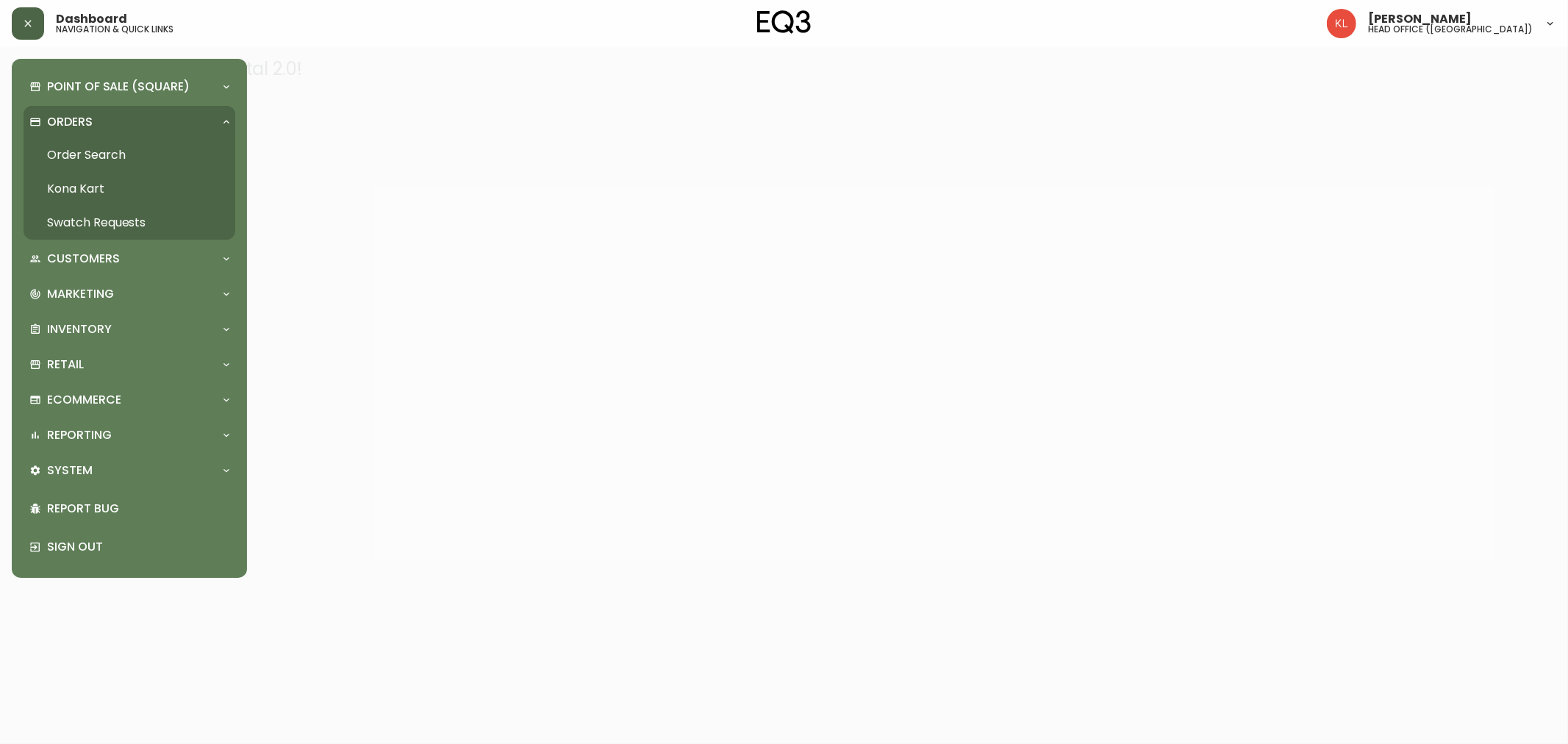
click at [86, 145] on link "Order Search" at bounding box center [129, 155] width 212 height 34
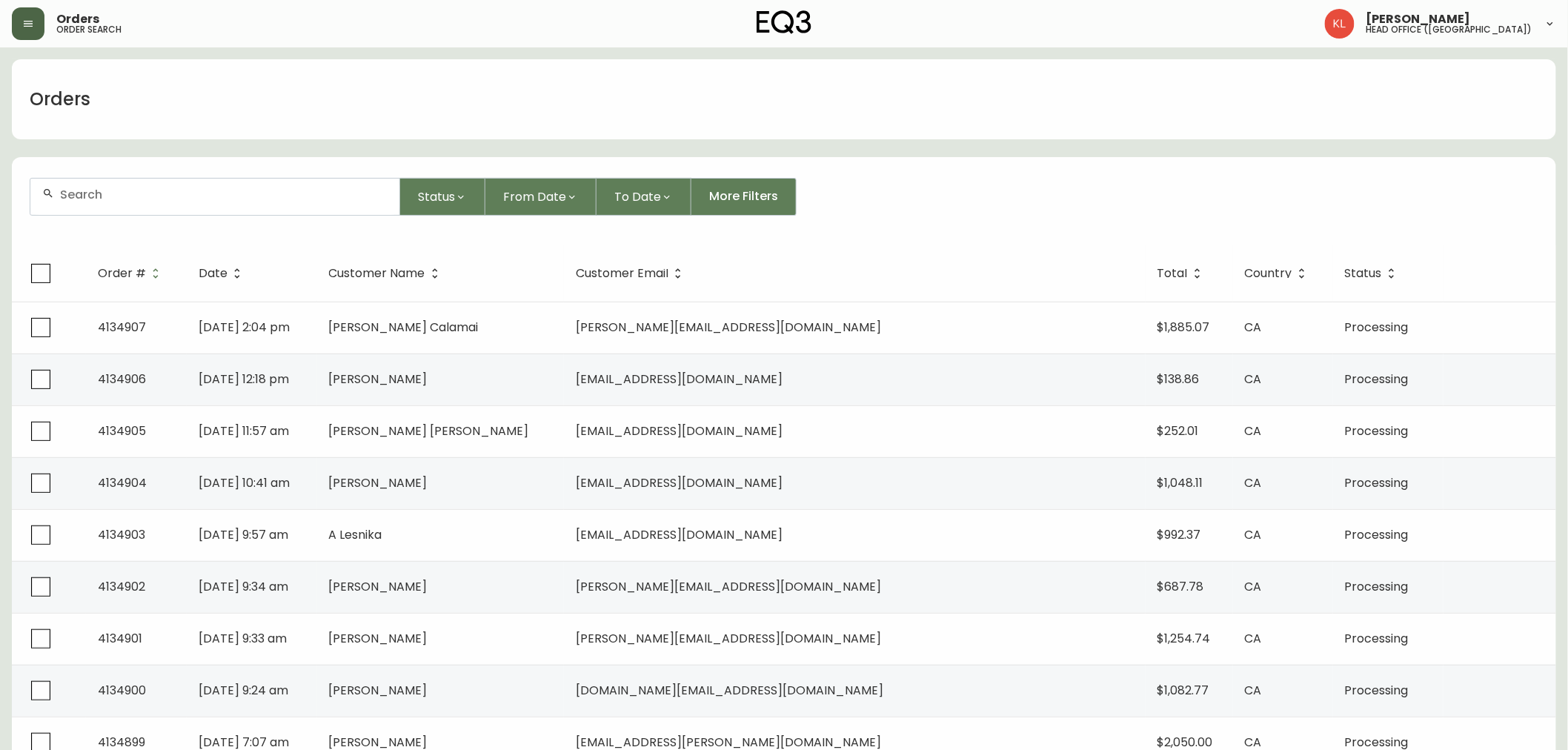
click at [146, 187] on input "text" at bounding box center [224, 194] width 328 height 14
paste input "4134220"
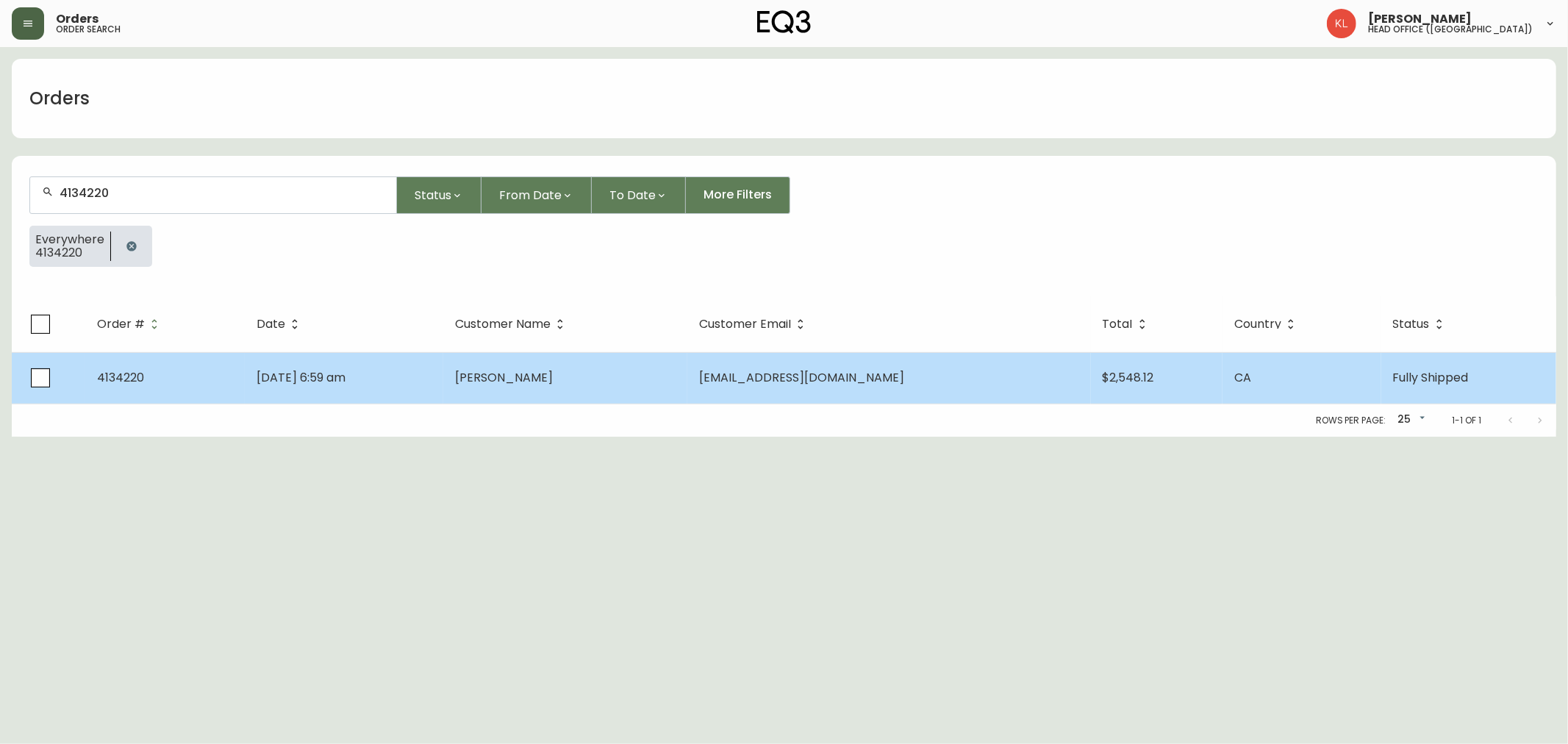
type input "4134220"
click at [376, 355] on td "Jul 19 2025, 6:59 am" at bounding box center [344, 378] width 199 height 52
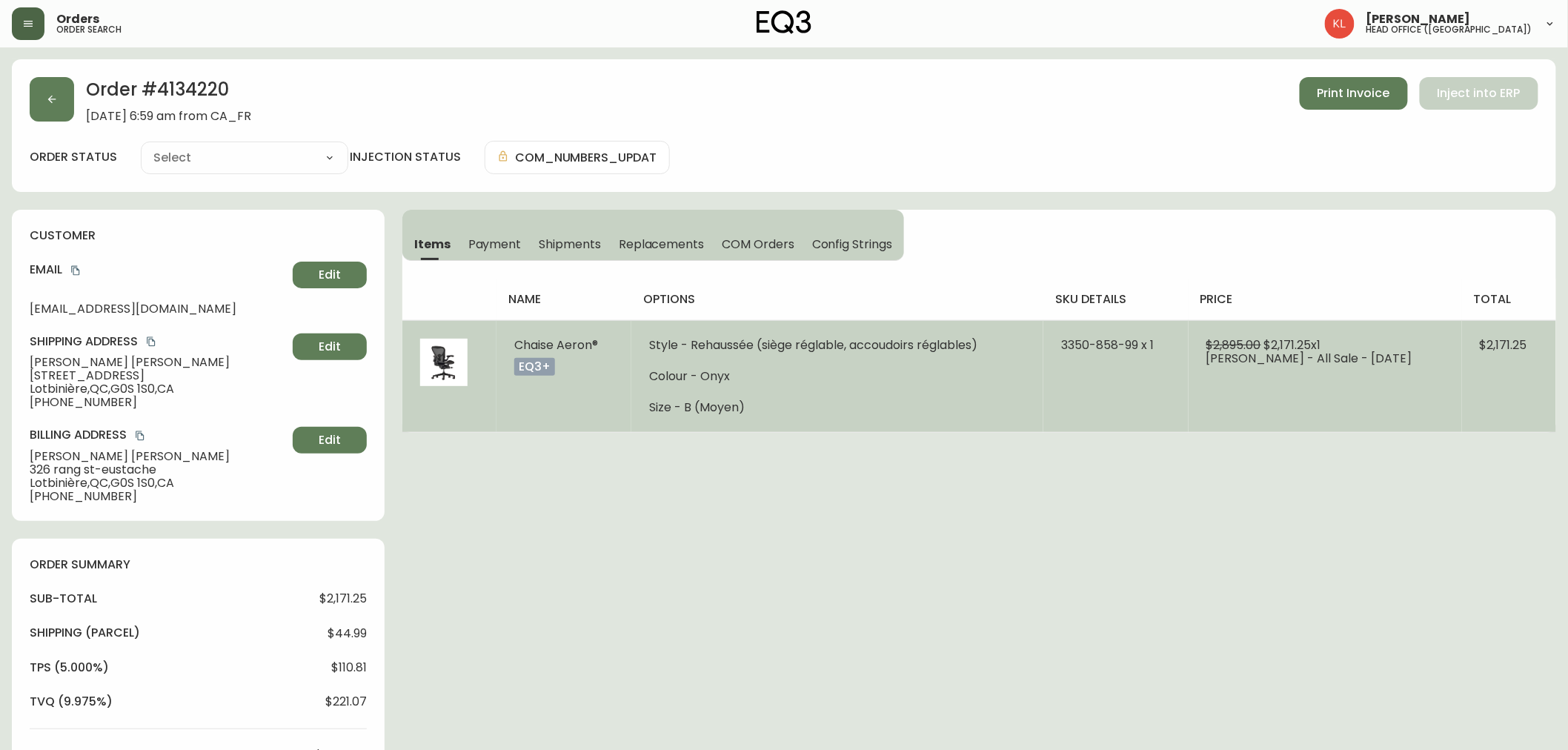
type input "Fully Shipped"
select select "FULLY_SHIPPED"
drag, startPoint x: 1156, startPoint y: 344, endPoint x: 1067, endPoint y: 343, distance: 89.0
click at [1067, 343] on td "3350-858-99 x 1" at bounding box center [1116, 375] width 145 height 111
copy span "3350-858-99"
